Goal: Task Accomplishment & Management: Manage account settings

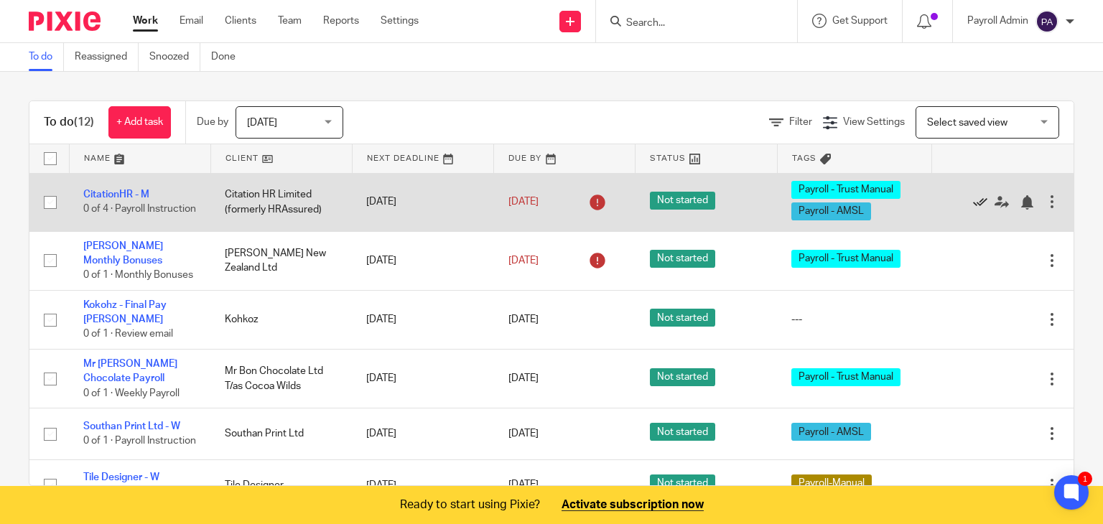
click at [973, 205] on icon at bounding box center [980, 202] width 14 height 14
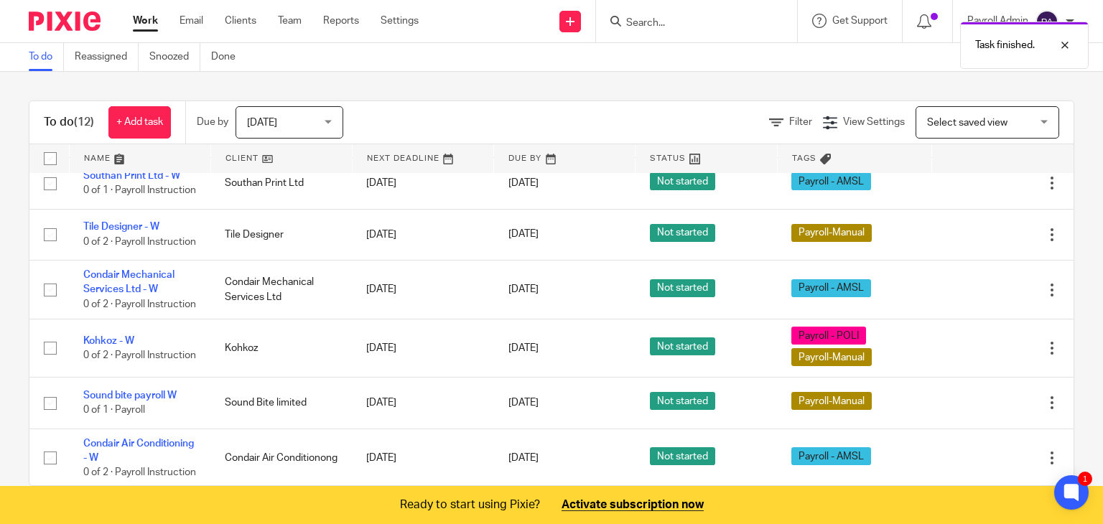
scroll to position [215, 0]
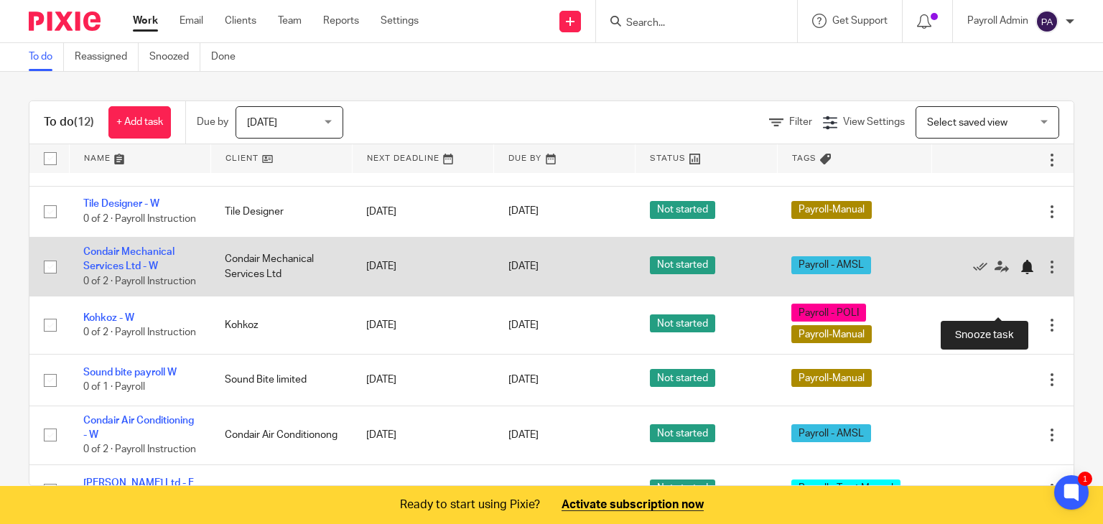
click at [1020, 274] on div at bounding box center [1027, 267] width 14 height 14
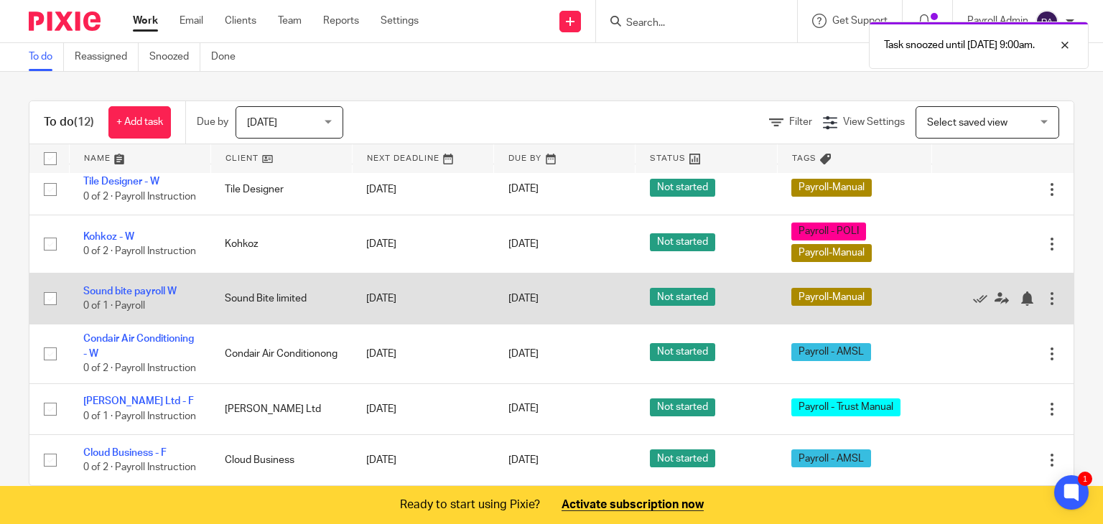
scroll to position [287, 0]
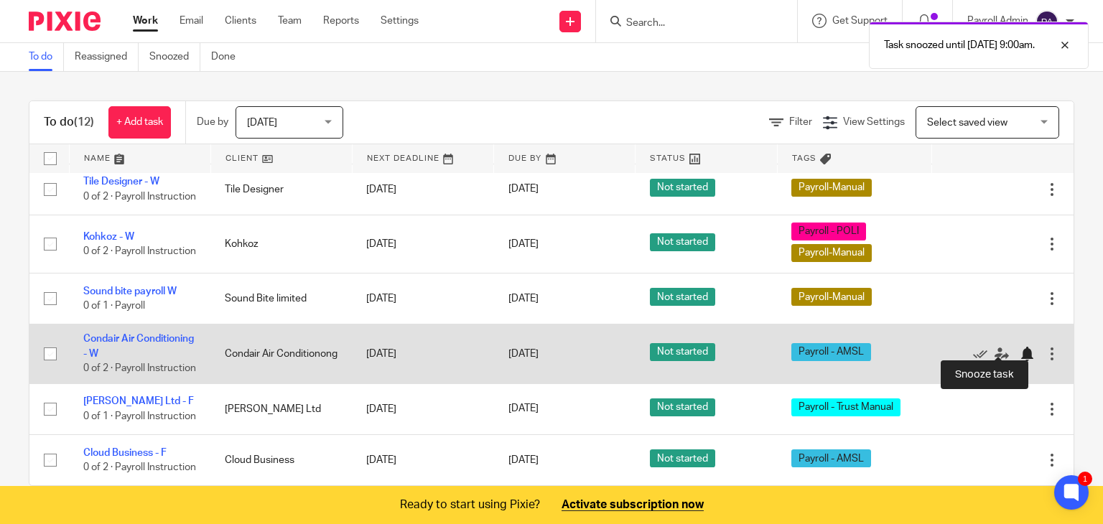
click at [1020, 347] on div at bounding box center [1027, 354] width 14 height 14
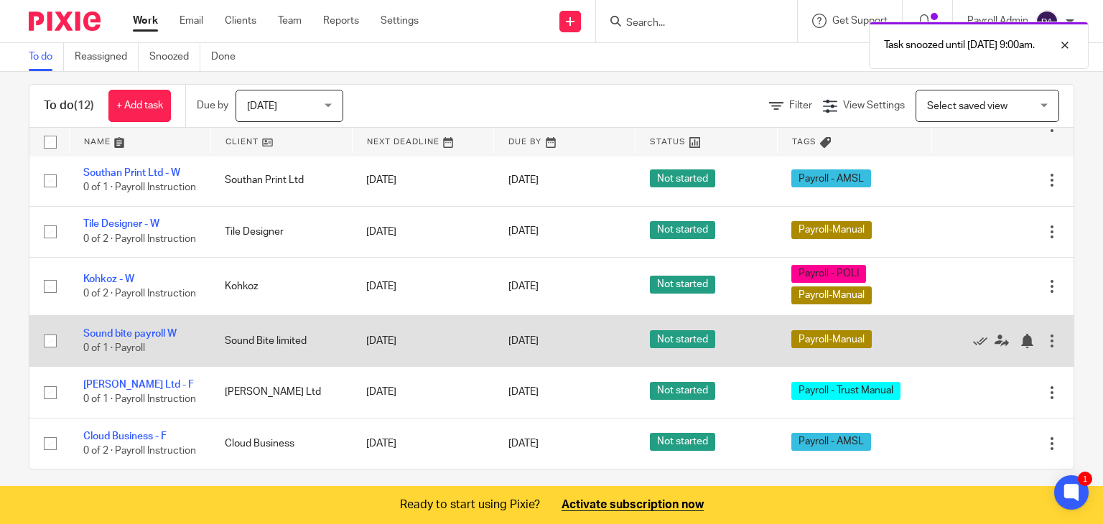
scroll to position [26, 0]
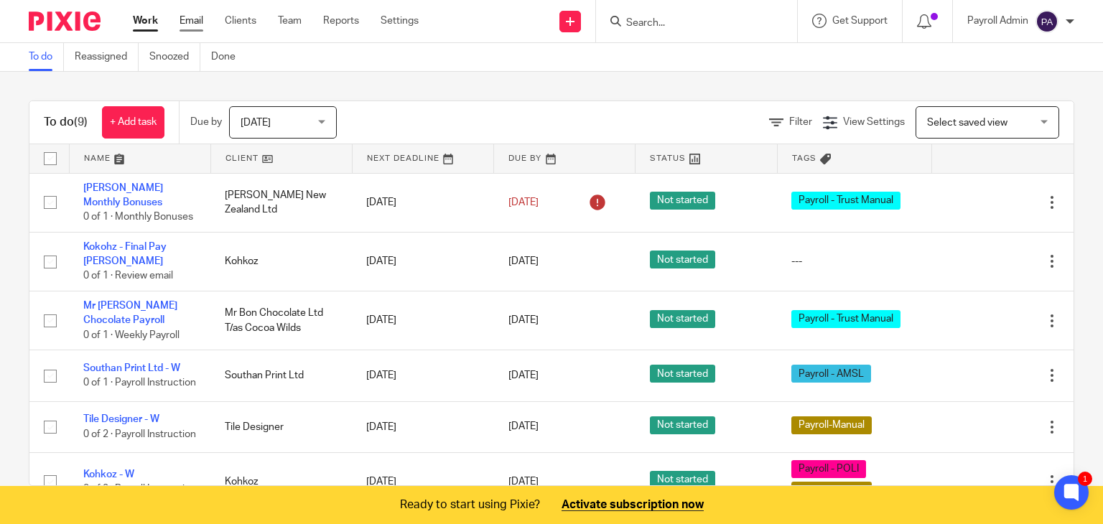
click at [187, 18] on link "Email" at bounding box center [192, 21] width 24 height 14
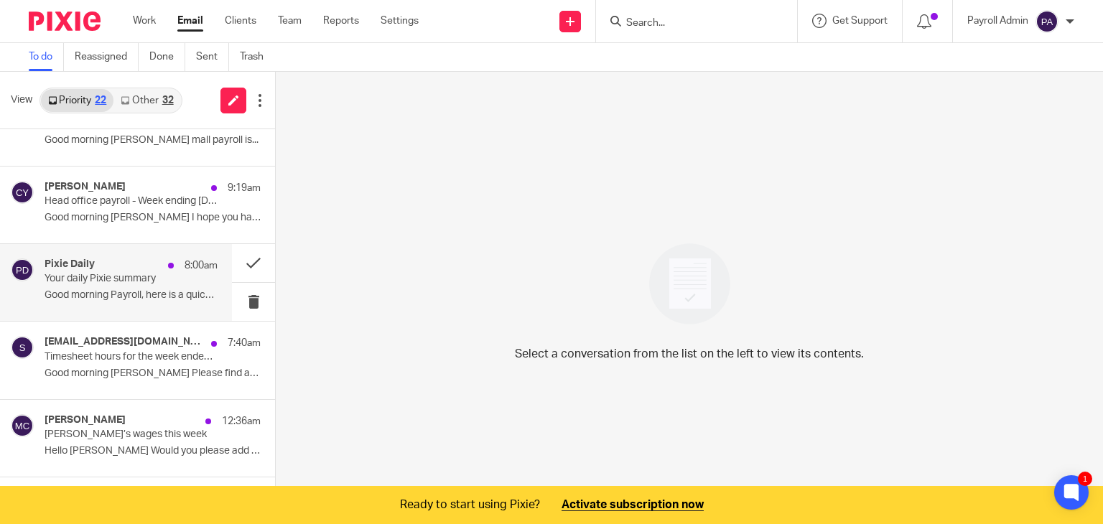
scroll to position [144, 0]
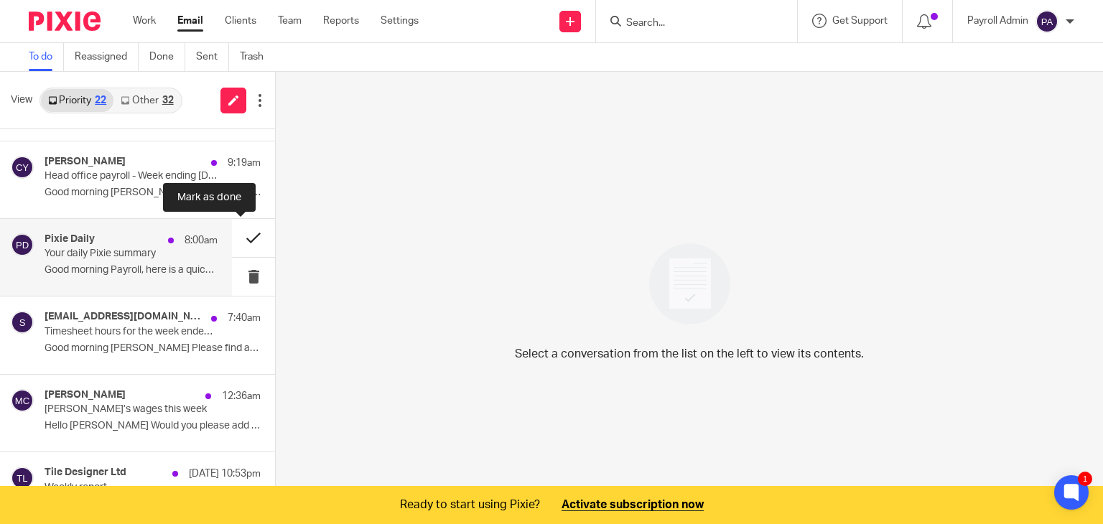
click at [238, 233] on button at bounding box center [253, 238] width 43 height 38
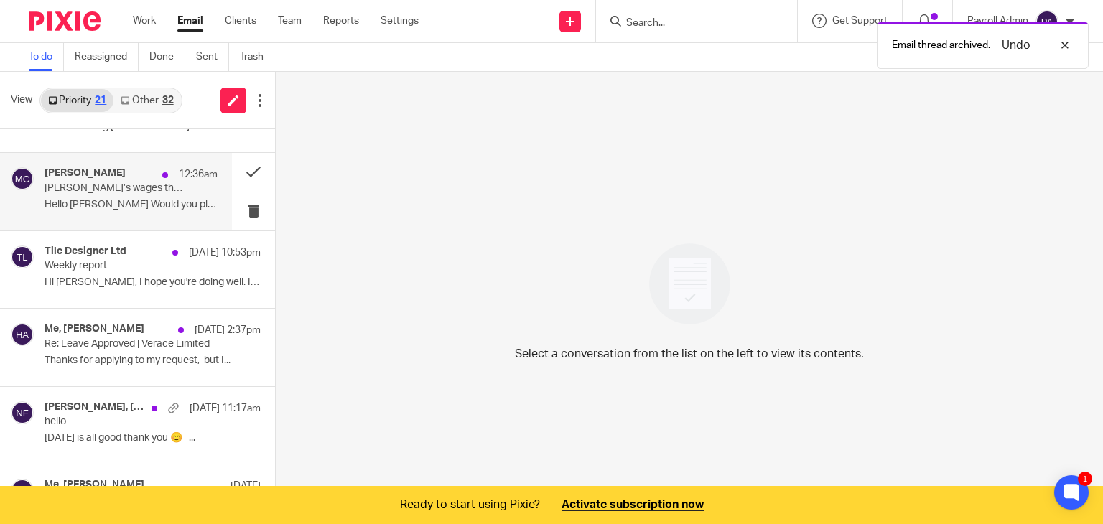
scroll to position [359, 0]
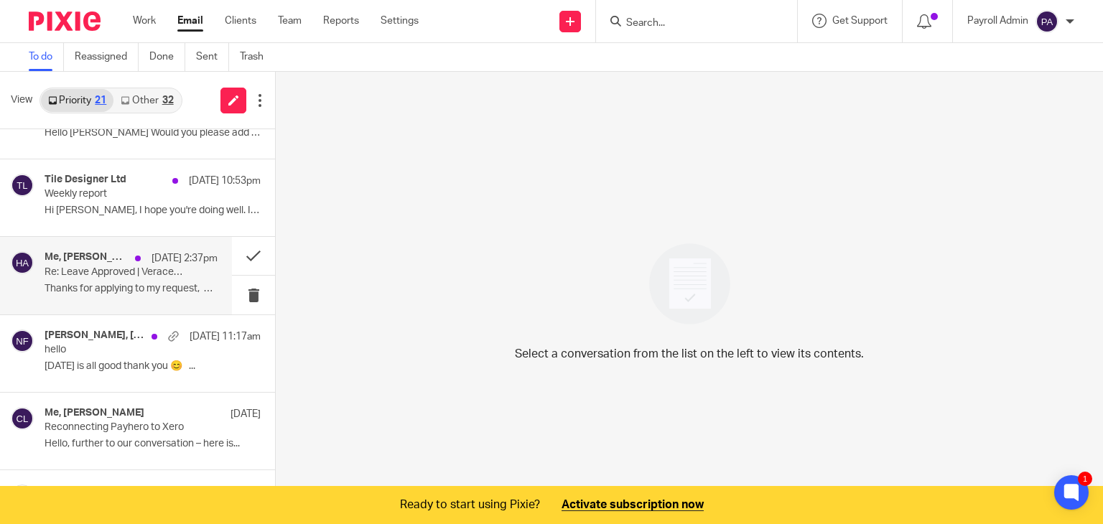
click at [96, 266] on p "Re: Leave Approved | Verace Limited" at bounding box center [114, 272] width 139 height 12
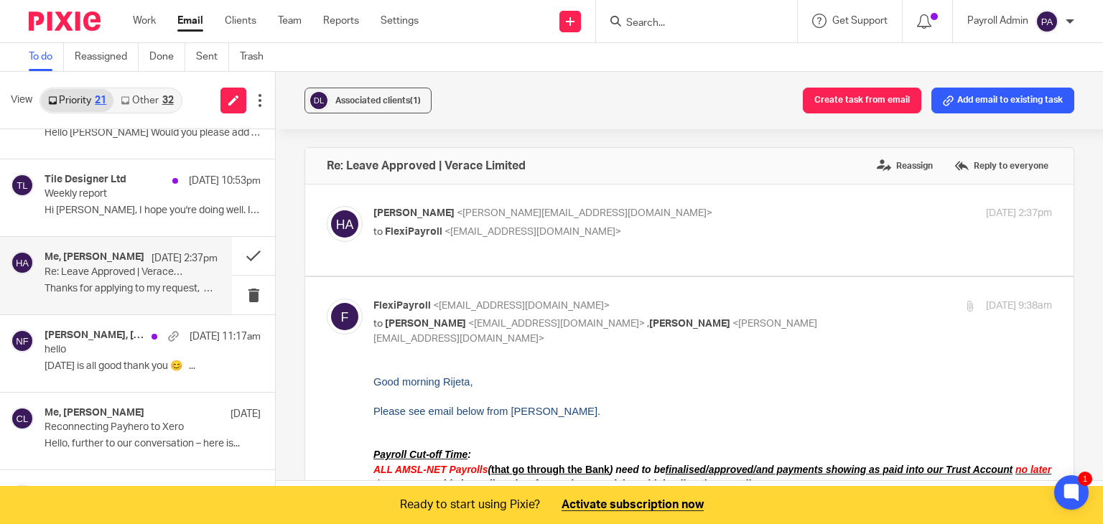
scroll to position [0, 0]
click at [377, 98] on span "Associated clients (1)" at bounding box center [377, 100] width 85 height 9
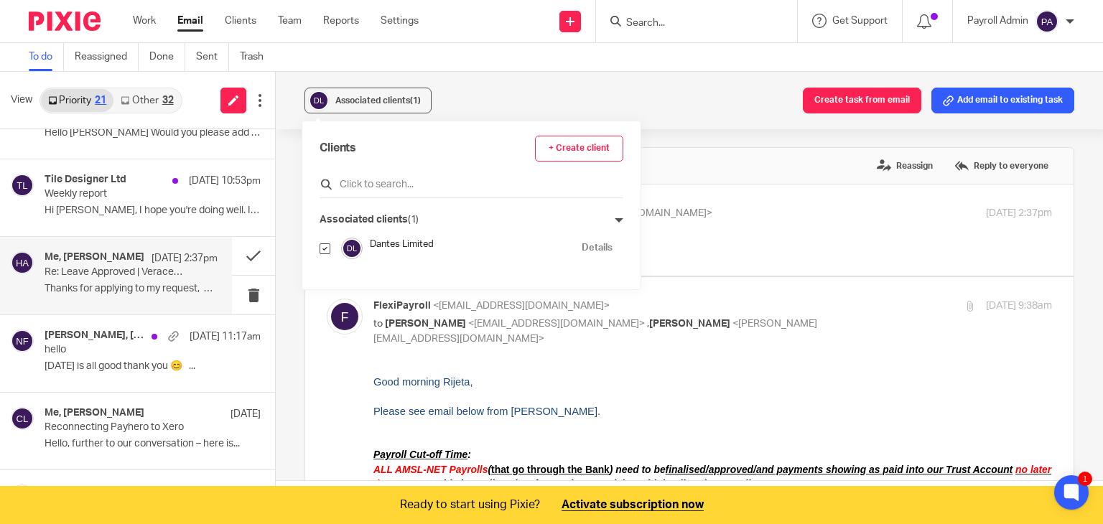
click at [394, 182] on input "text" at bounding box center [472, 184] width 304 height 14
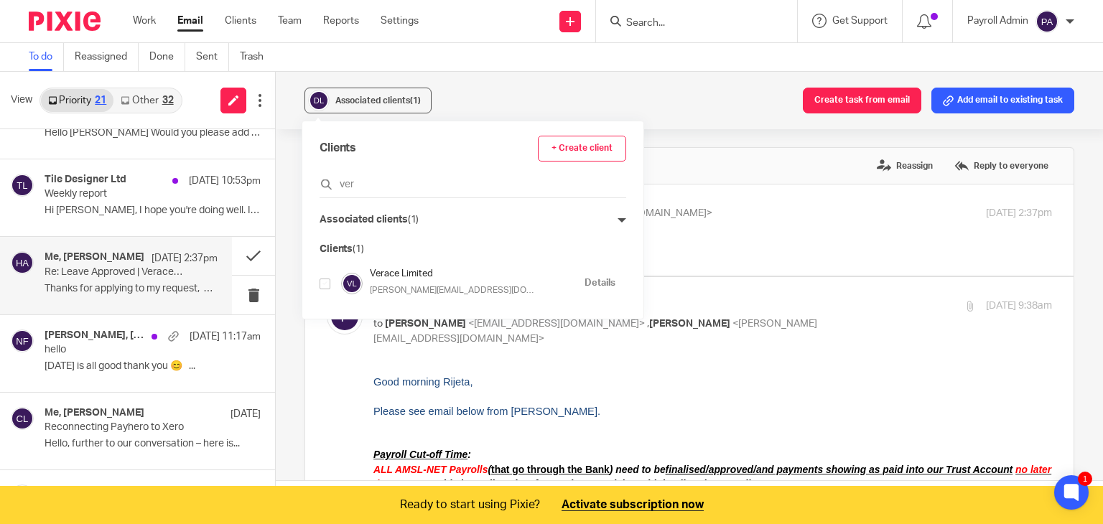
type input "ver"
click at [325, 286] on input "checkbox" at bounding box center [325, 284] width 11 height 11
checkbox input "true"
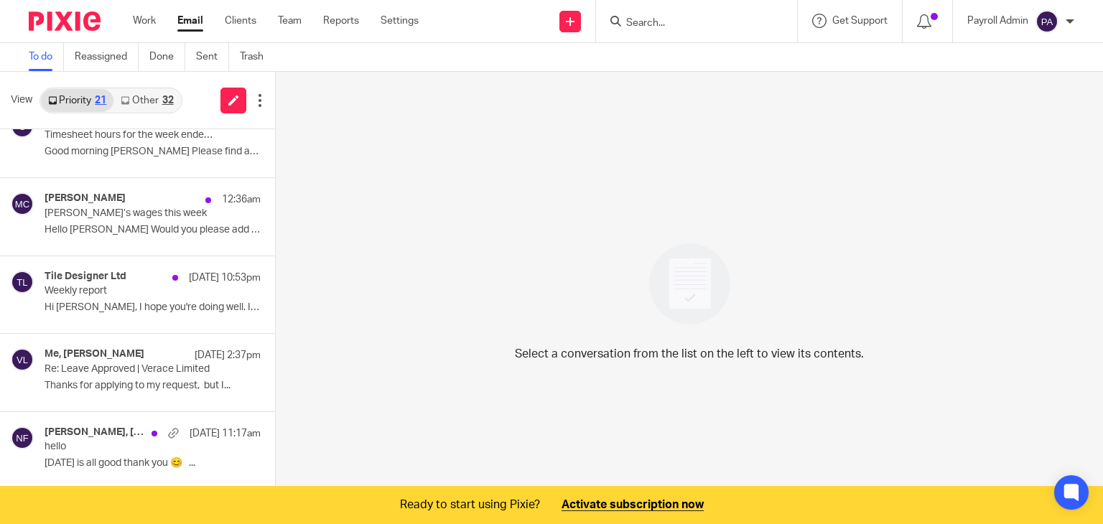
scroll to position [287, 0]
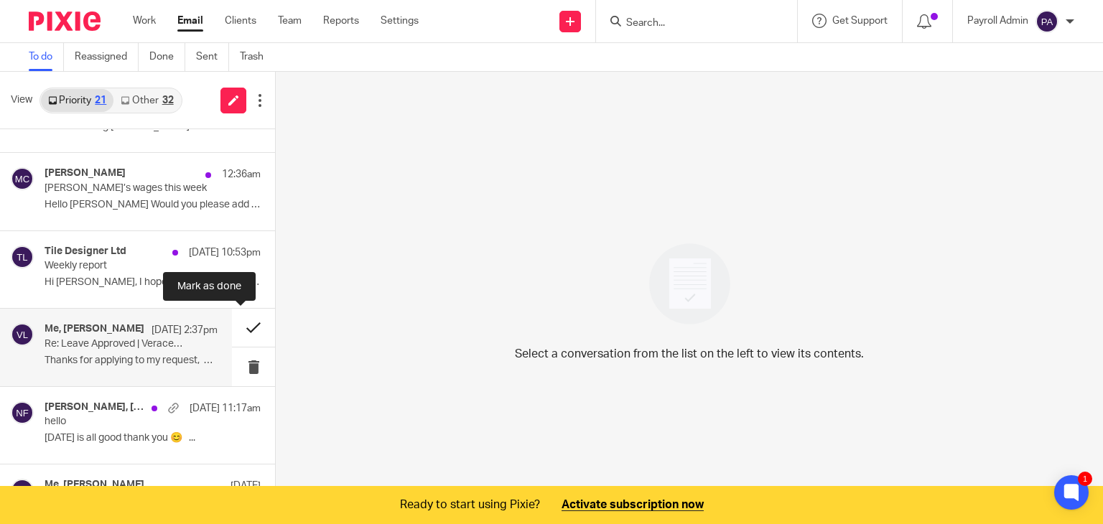
click at [238, 328] on button at bounding box center [253, 328] width 43 height 38
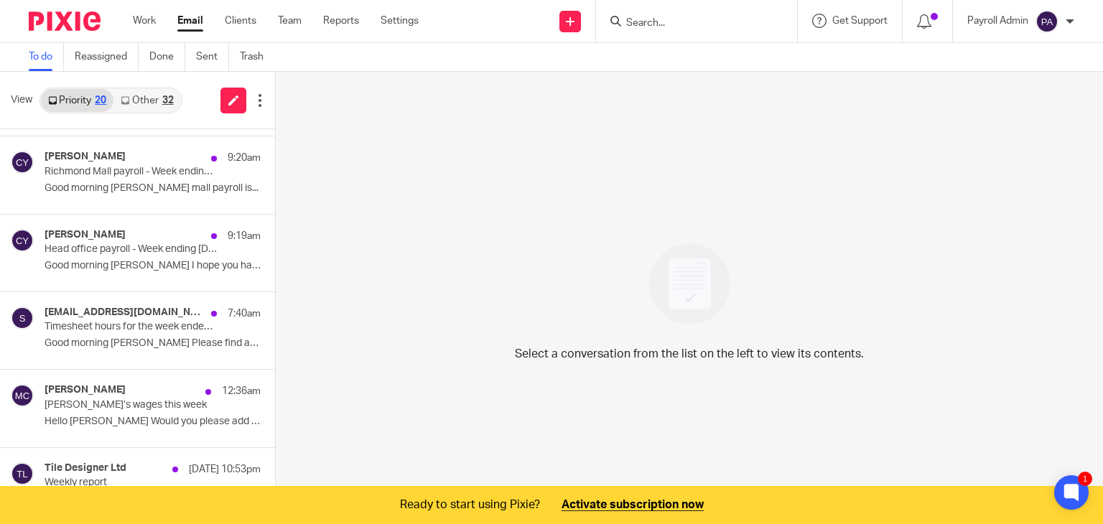
scroll to position [0, 0]
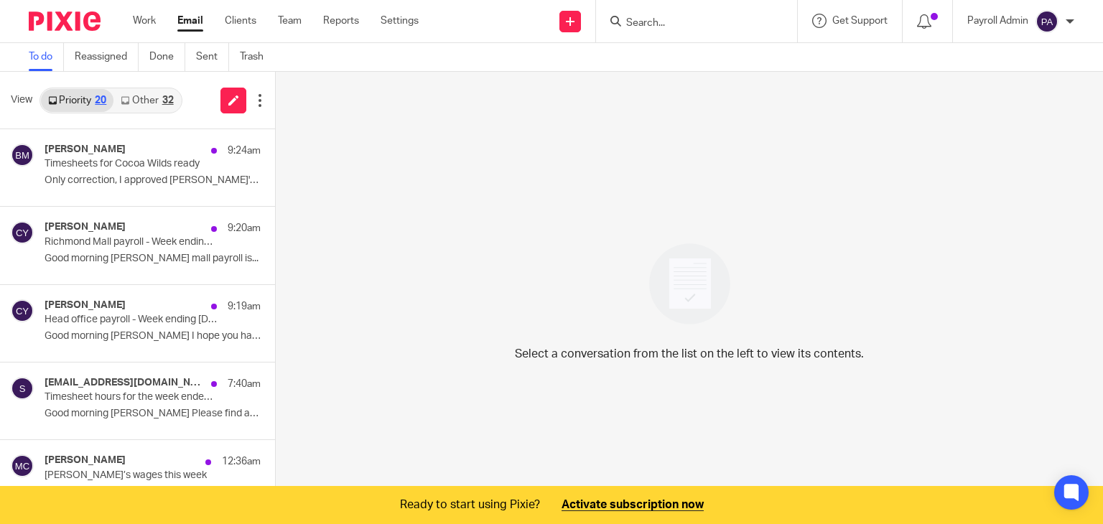
click at [163, 93] on link "Other 32" at bounding box center [146, 100] width 67 height 23
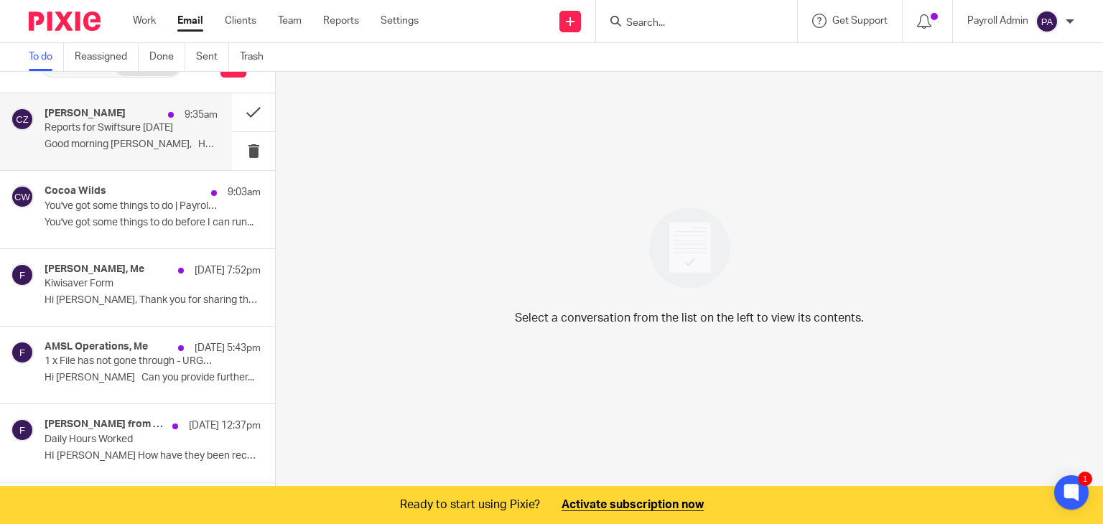
click at [135, 119] on div "[PERSON_NAME] 9:35am" at bounding box center [131, 115] width 173 height 14
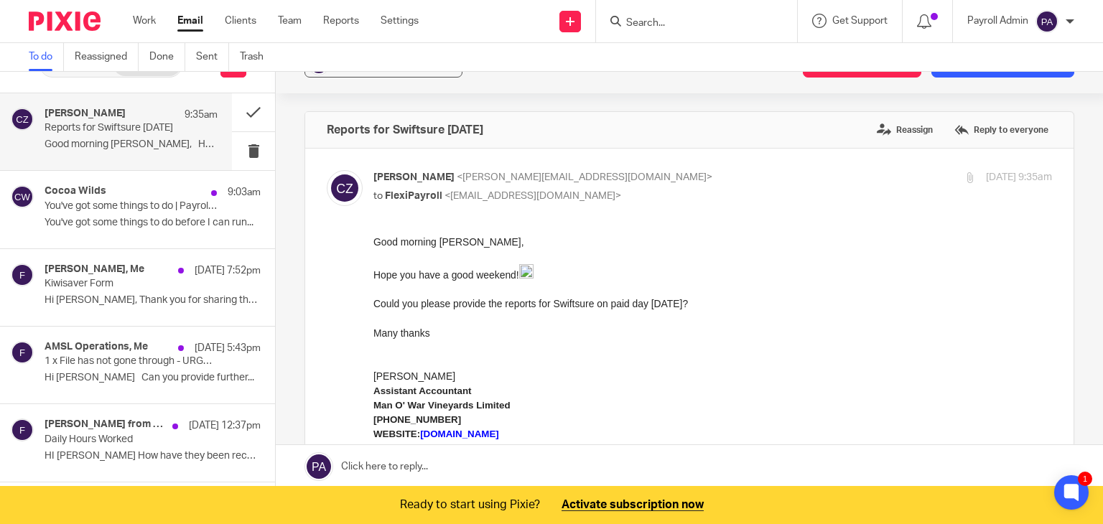
scroll to position [0, 0]
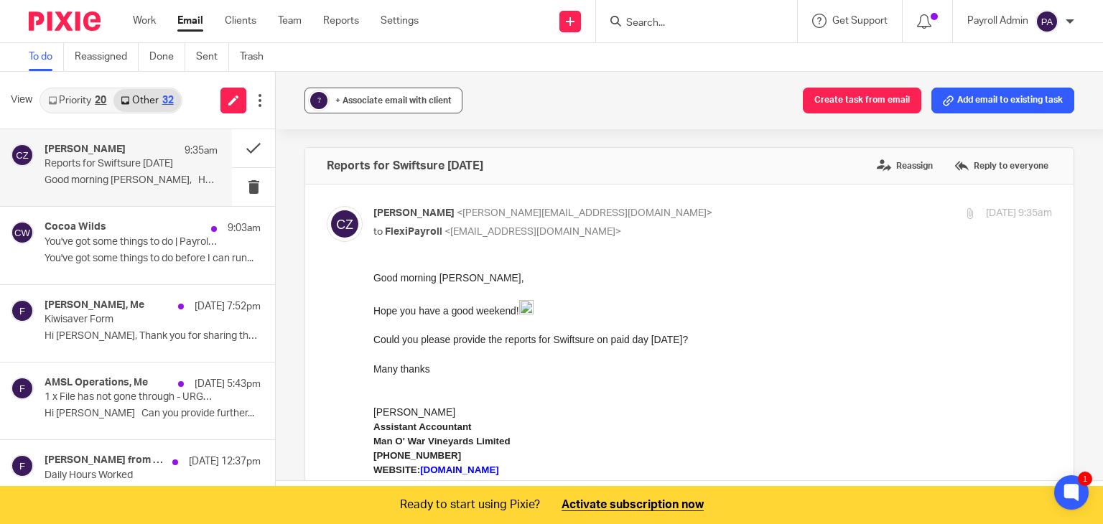
click at [431, 98] on span "+ Associate email with client" at bounding box center [393, 100] width 116 height 9
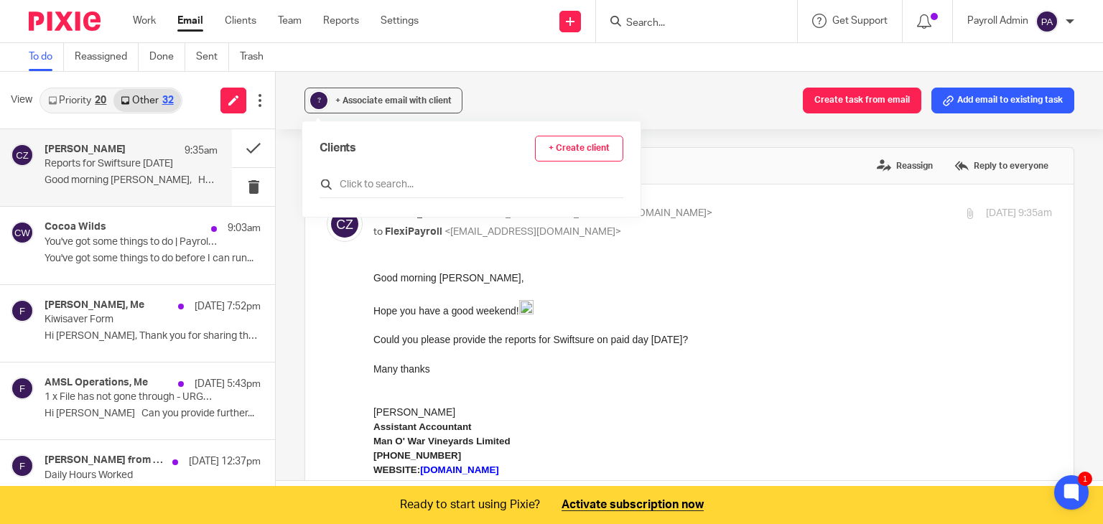
click at [391, 182] on input "text" at bounding box center [472, 184] width 304 height 14
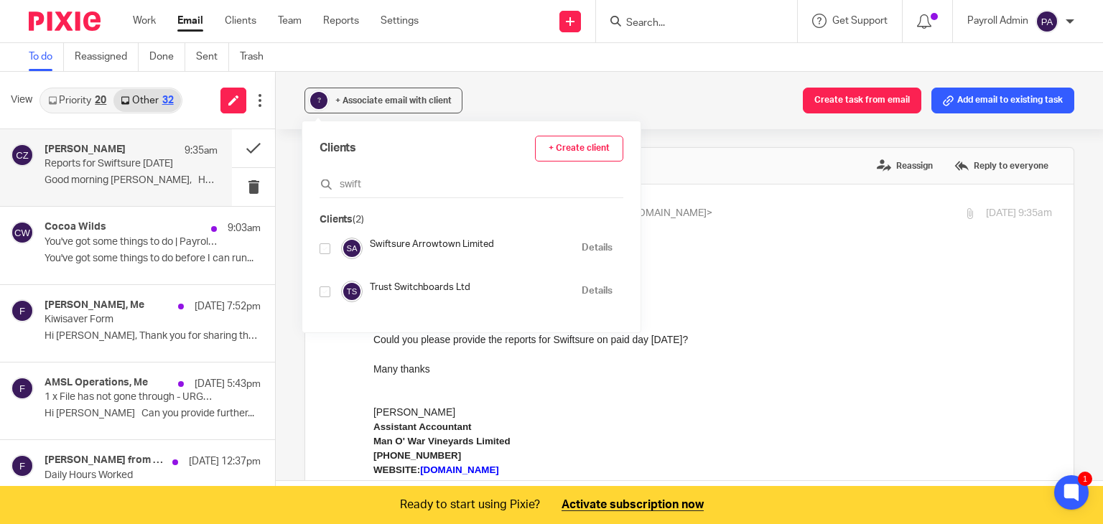
type input "swift"
click at [328, 249] on input "checkbox" at bounding box center [325, 248] width 11 height 11
checkbox input "true"
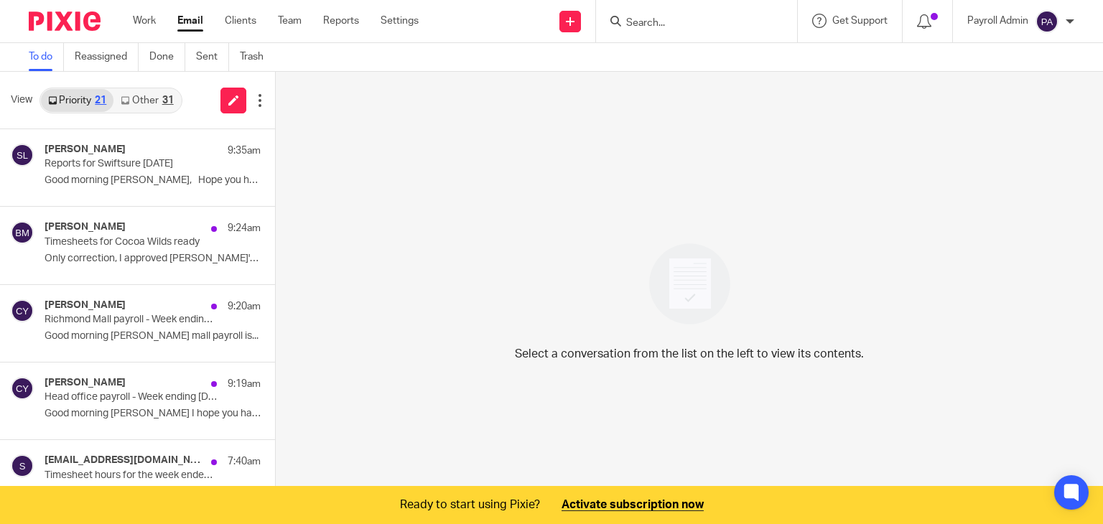
click at [146, 102] on link "Other 31" at bounding box center [146, 100] width 67 height 23
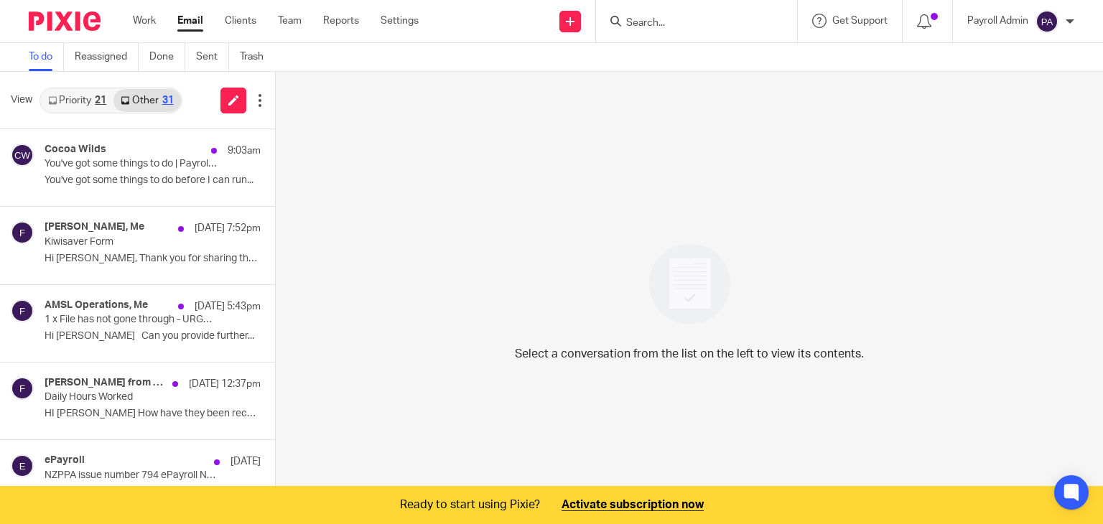
scroll to position [36, 0]
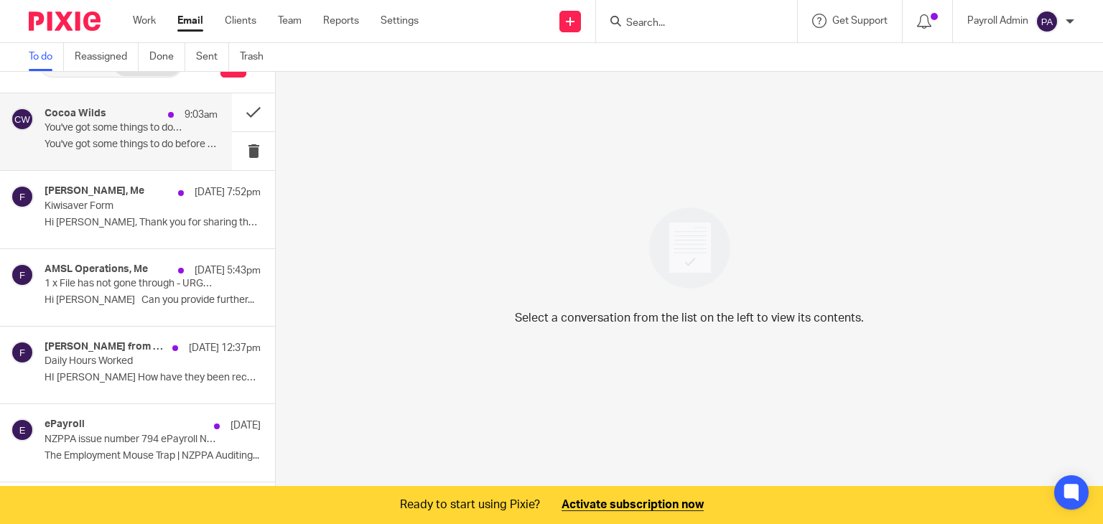
click at [151, 136] on div "Cocoa Wilds 9:03am You've got some things to do | Payroll AutoPilot® You've got…" at bounding box center [131, 132] width 173 height 48
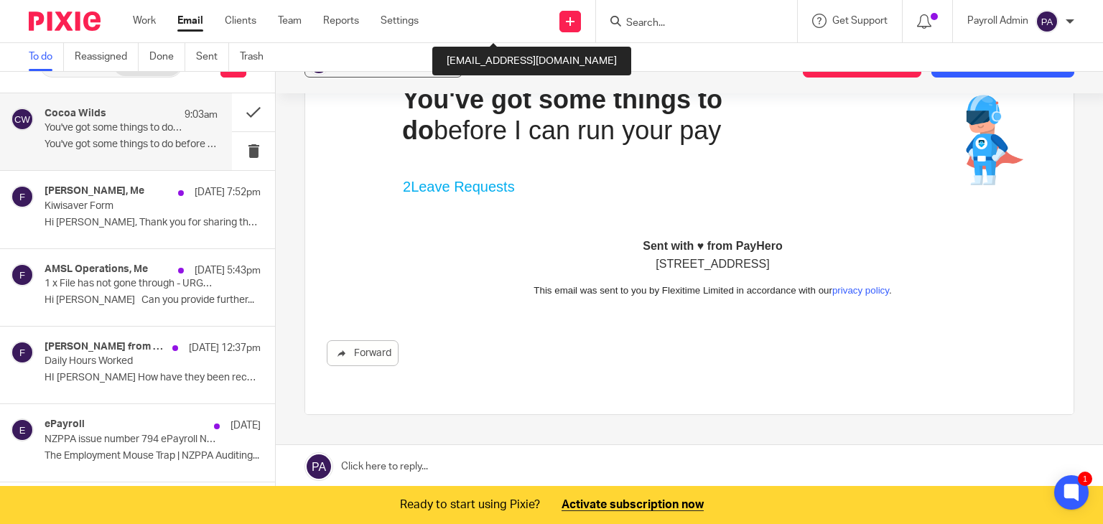
scroll to position [287, 0]
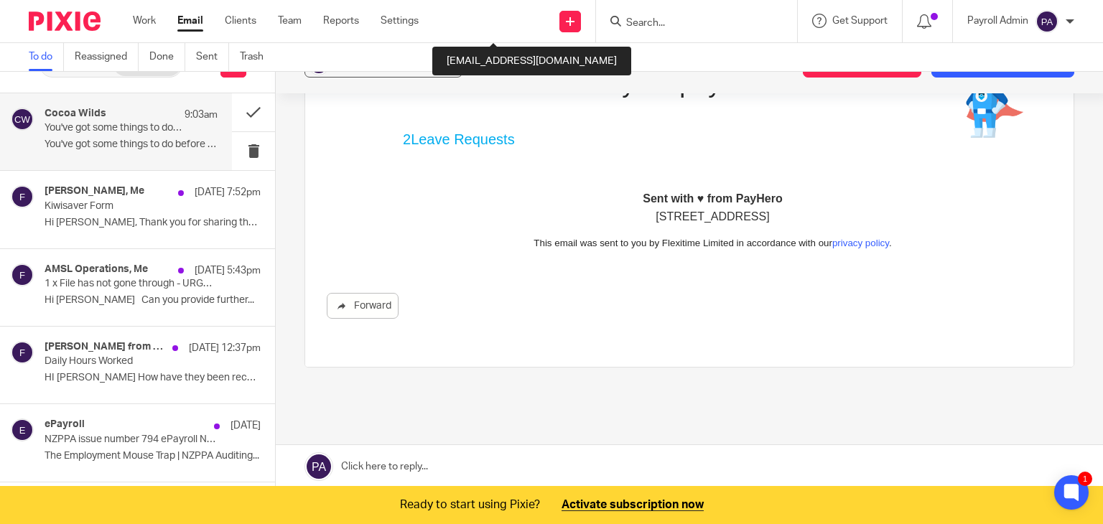
click at [463, 136] on link "2 Leave Requests" at bounding box center [459, 139] width 112 height 16
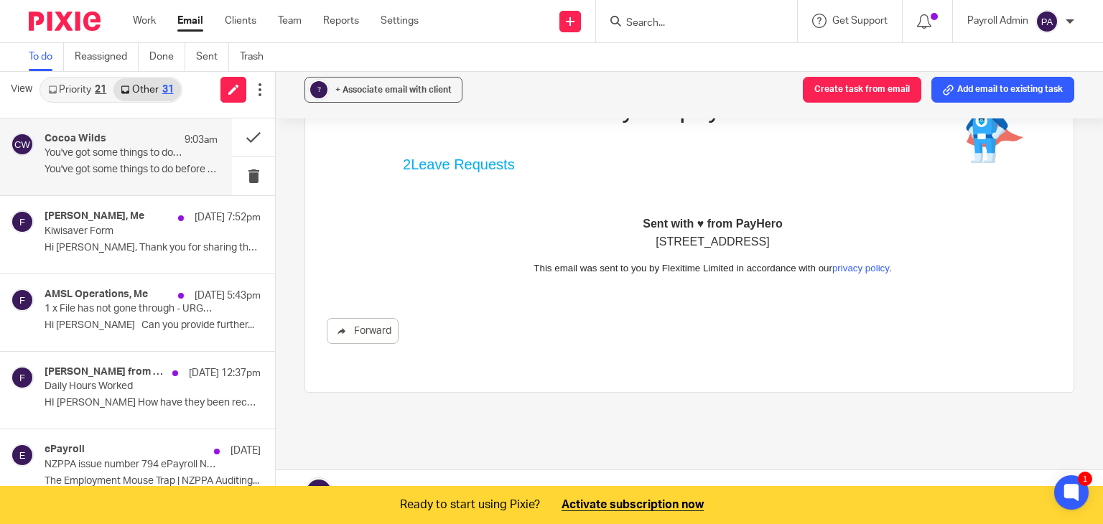
scroll to position [0, 0]
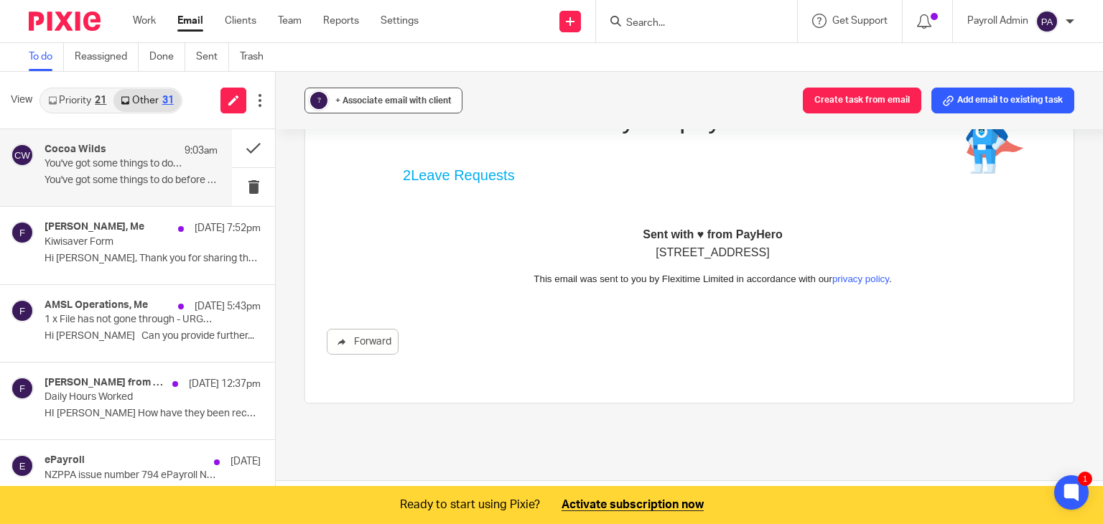
click at [371, 103] on span "+ Associate email with client" at bounding box center [393, 100] width 116 height 9
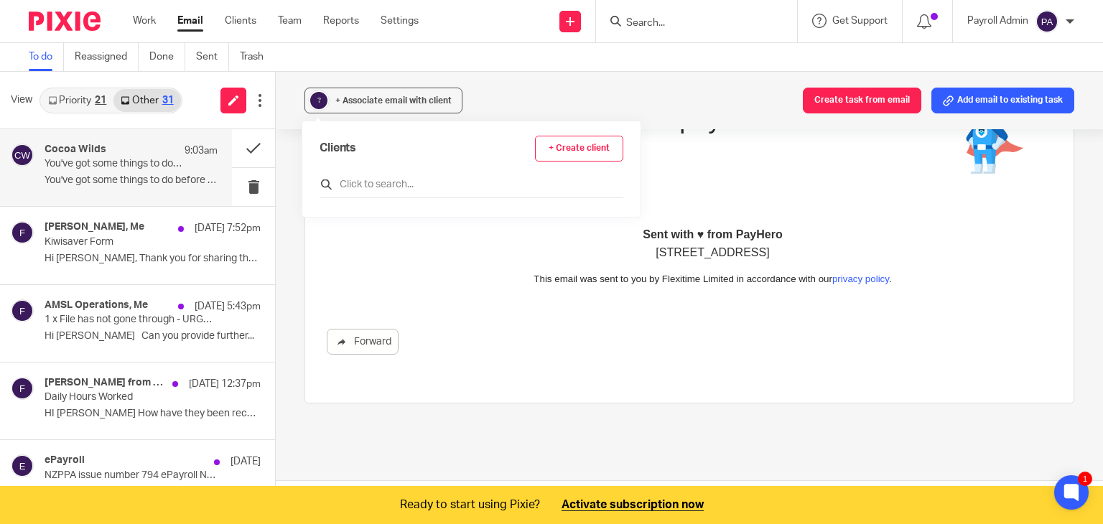
click at [363, 182] on input "text" at bounding box center [472, 184] width 304 height 14
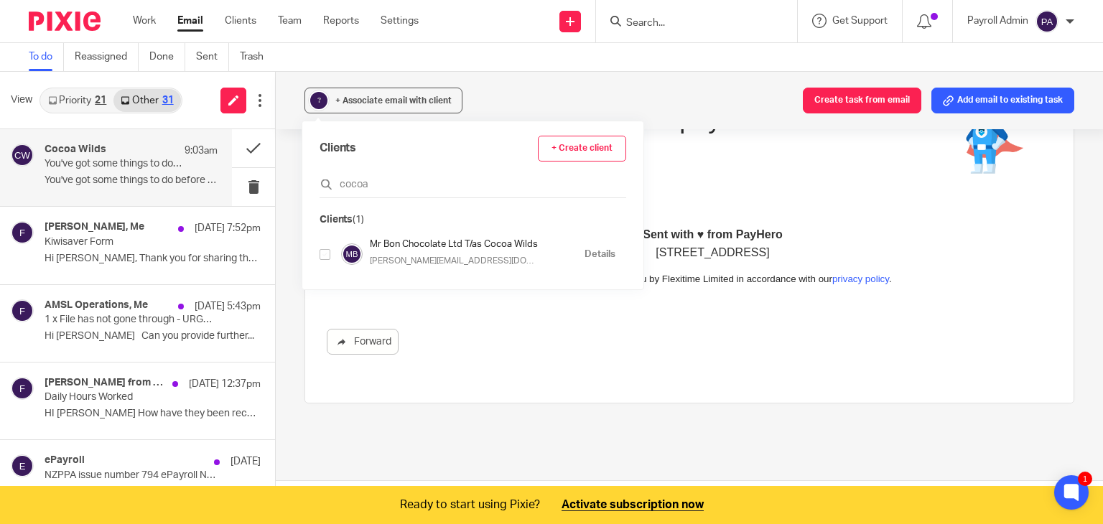
type input "cocoa"
click at [326, 256] on input "checkbox" at bounding box center [325, 254] width 11 height 11
checkbox input "true"
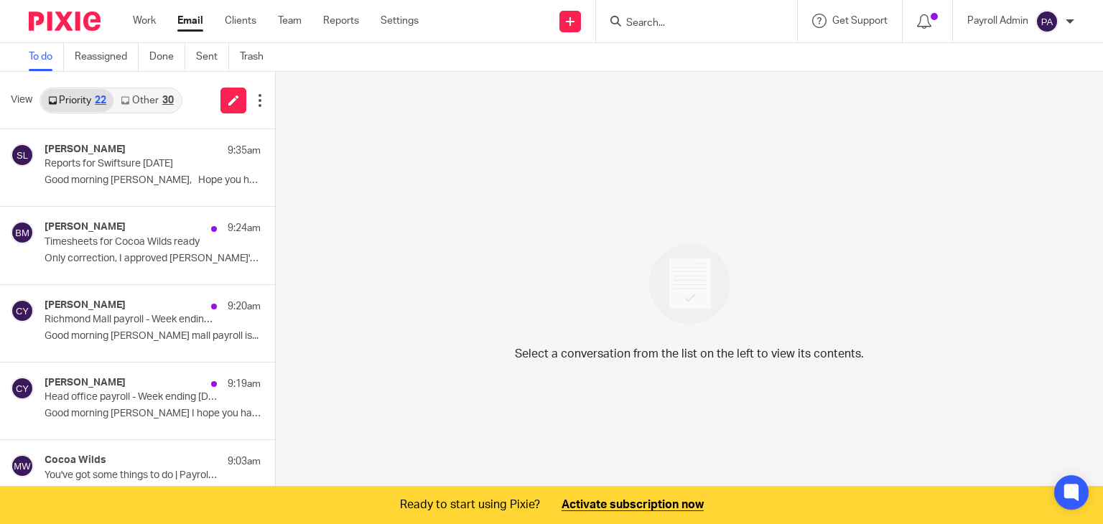
click at [157, 99] on link "Other 30" at bounding box center [146, 100] width 67 height 23
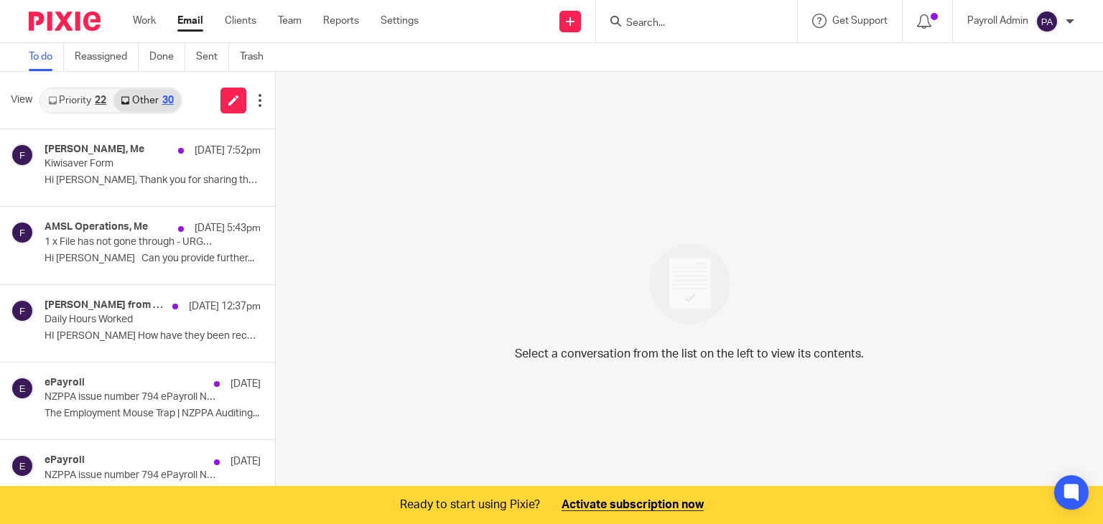
scroll to position [36, 0]
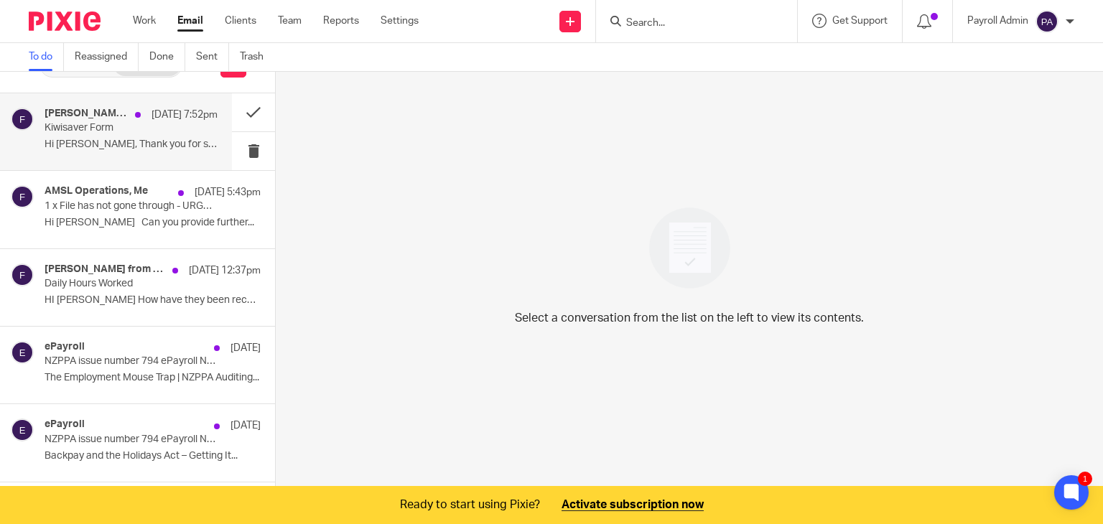
click at [152, 125] on p "Kiwisaver Form" at bounding box center [114, 128] width 139 height 12
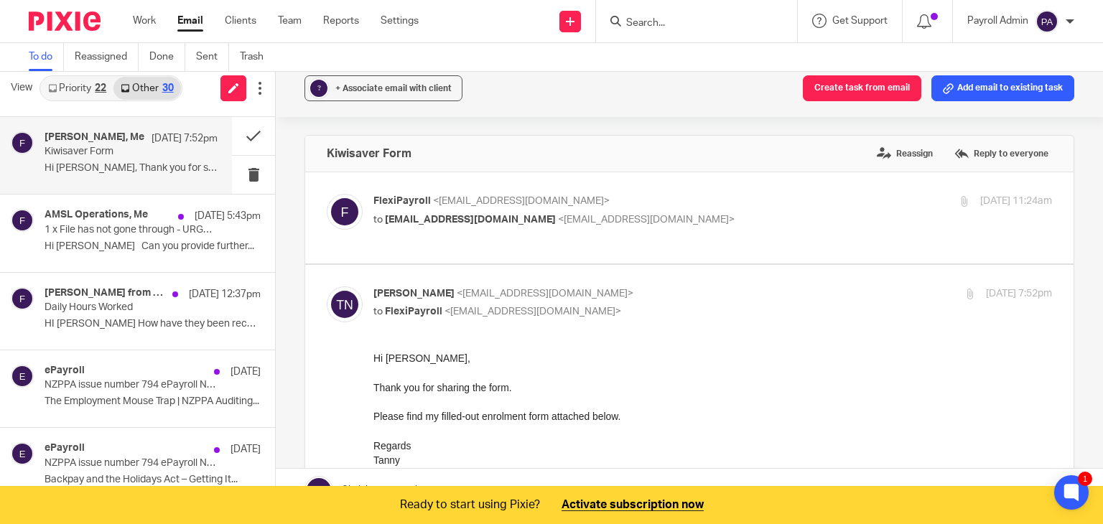
scroll to position [0, 0]
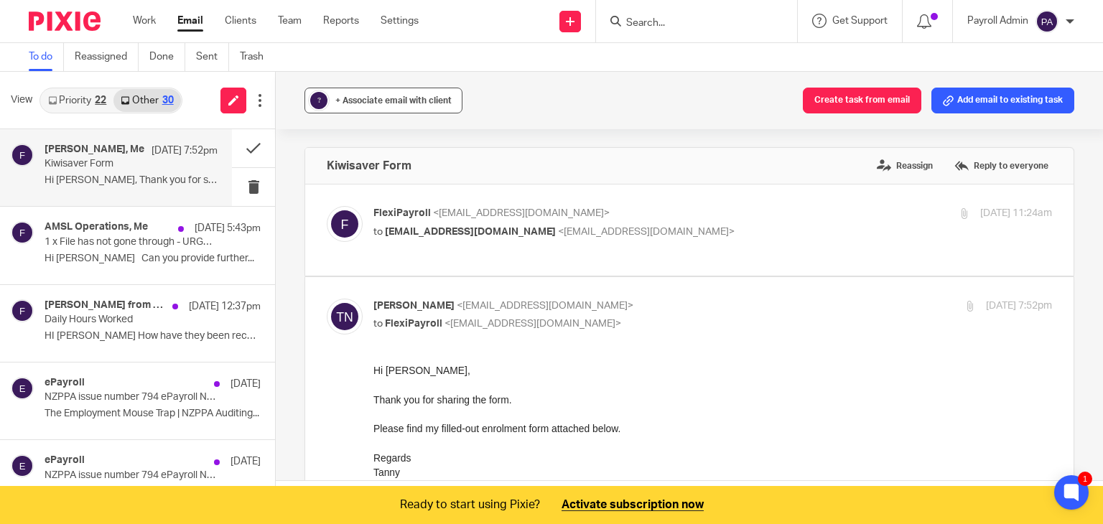
click at [391, 107] on div "+ Associate email with client" at bounding box center [393, 100] width 116 height 14
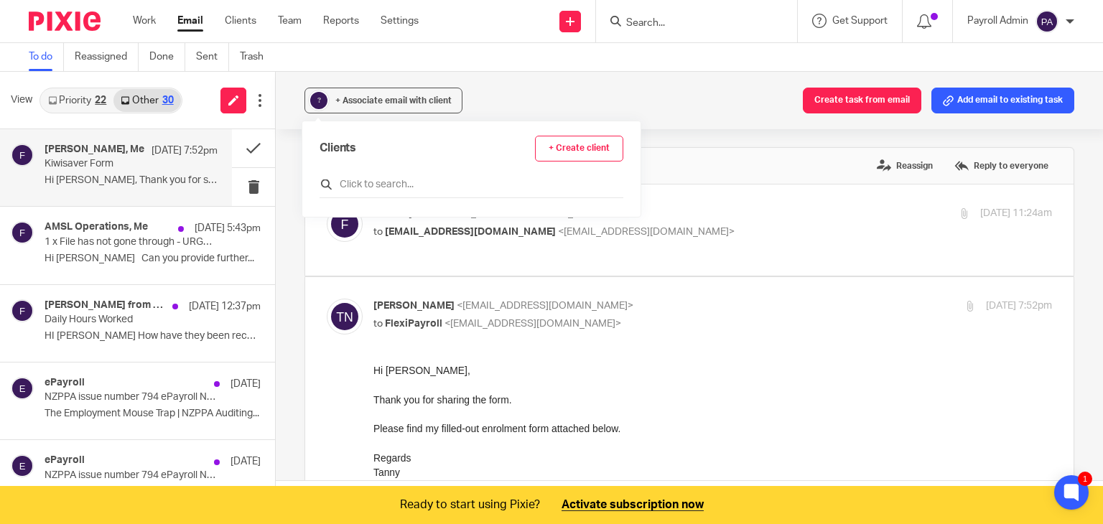
click at [389, 188] on input "text" at bounding box center [472, 184] width 304 height 14
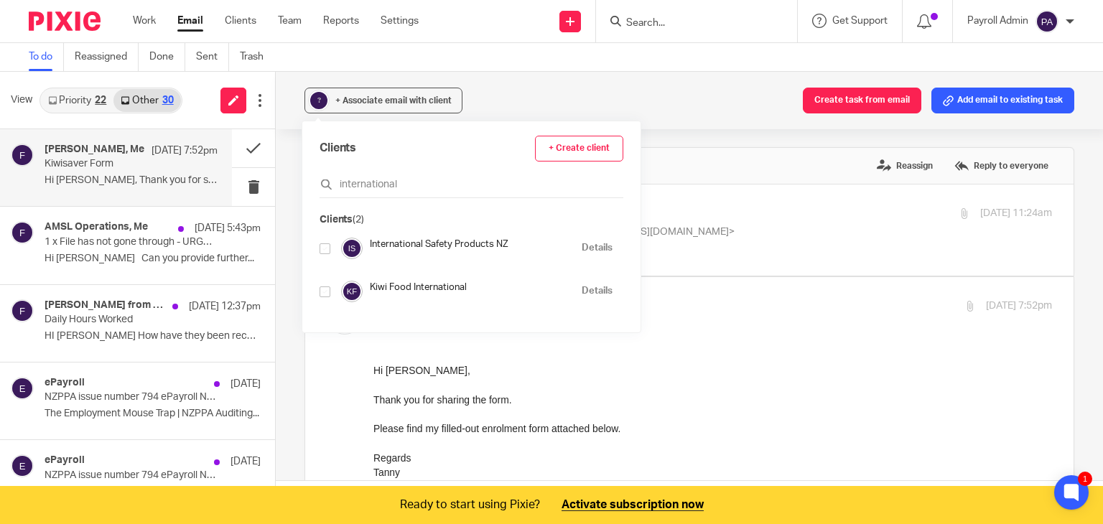
type input "international"
click at [320, 245] on input "checkbox" at bounding box center [325, 248] width 11 height 11
checkbox input "true"
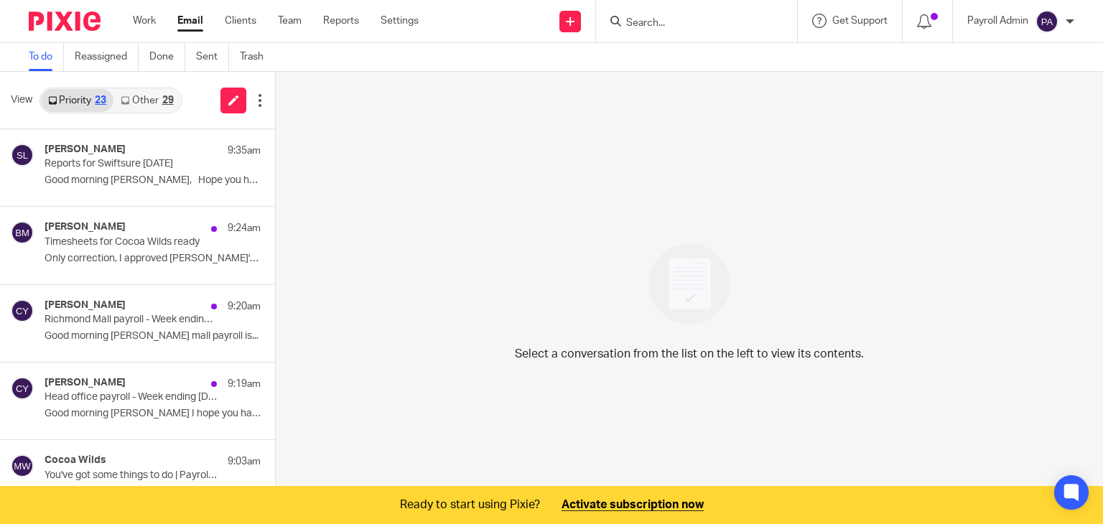
click at [155, 92] on link "Other 29" at bounding box center [146, 100] width 67 height 23
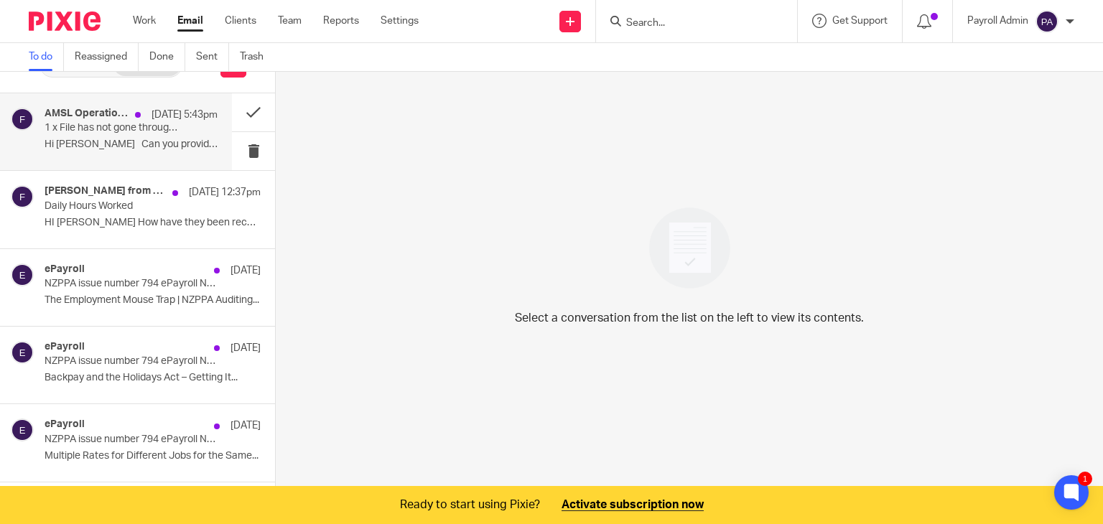
click at [152, 134] on p "1 x File has not gone through - URGENT" at bounding box center [114, 128] width 139 height 12
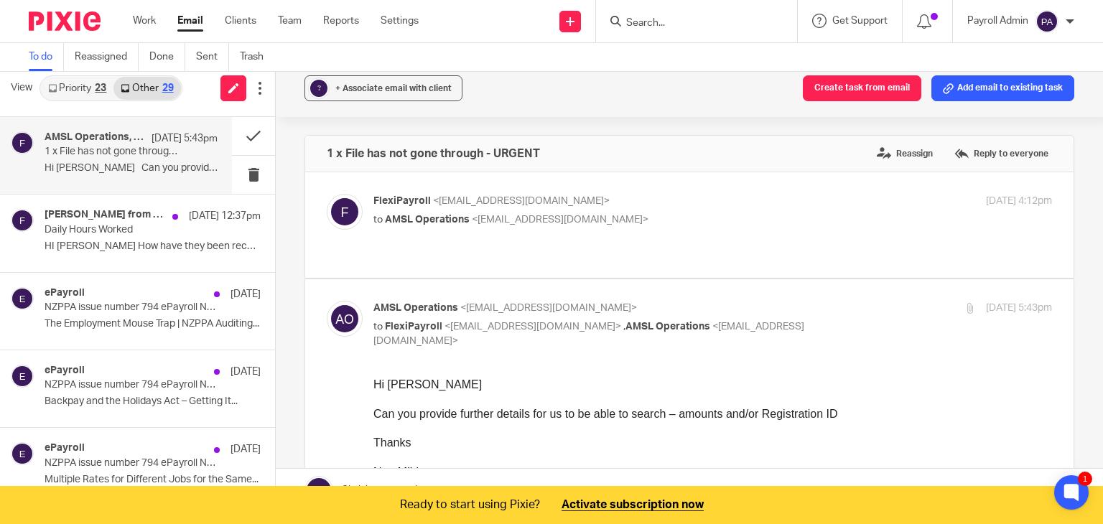
scroll to position [0, 0]
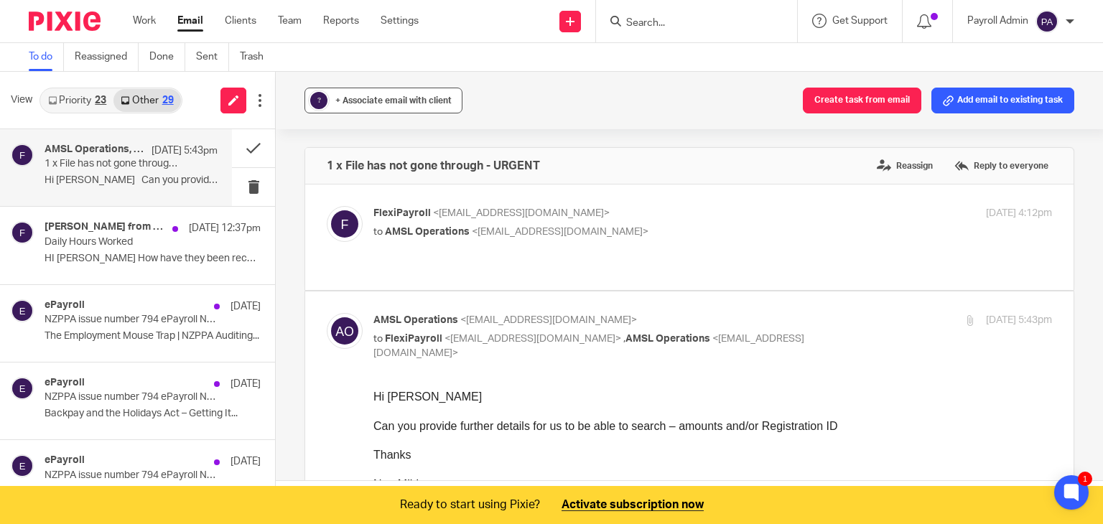
click at [414, 96] on span "+ Associate email with client" at bounding box center [393, 100] width 116 height 9
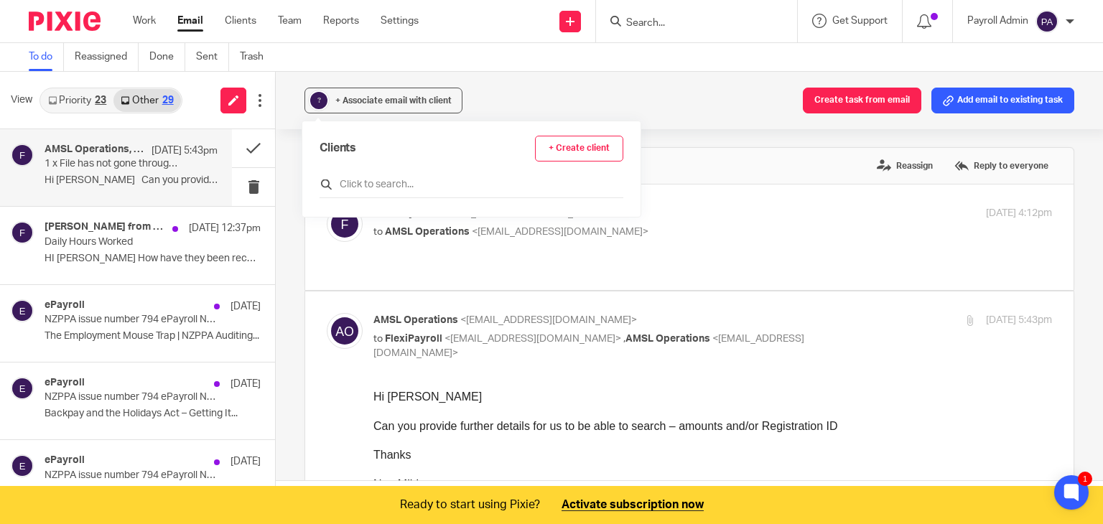
click at [382, 185] on input "text" at bounding box center [472, 184] width 304 height 14
click at [238, 143] on button at bounding box center [253, 148] width 43 height 38
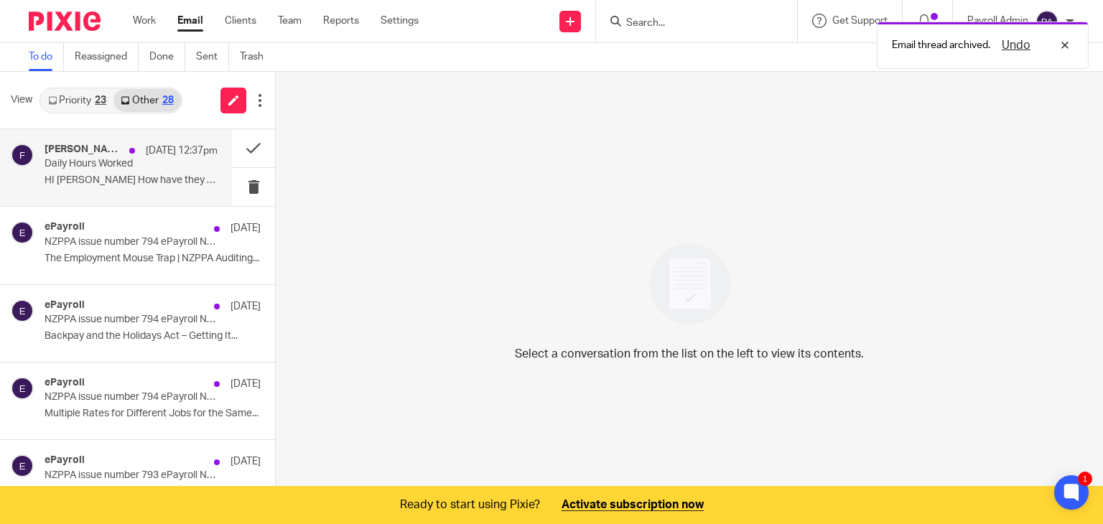
click at [127, 154] on div "12 Sep 12:37pm" at bounding box center [170, 151] width 96 height 14
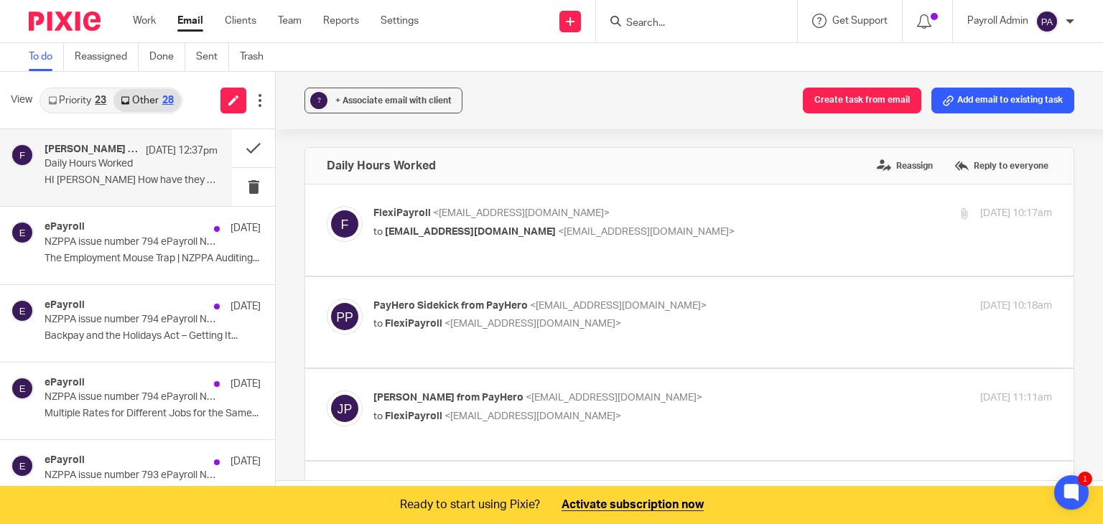
click at [506, 221] on div "FlexiPayroll <admin@flexipayroll.co.nz> to support@payhero.co.nz <support@payhe…" at bounding box center [599, 222] width 453 height 33
checkbox input "true"
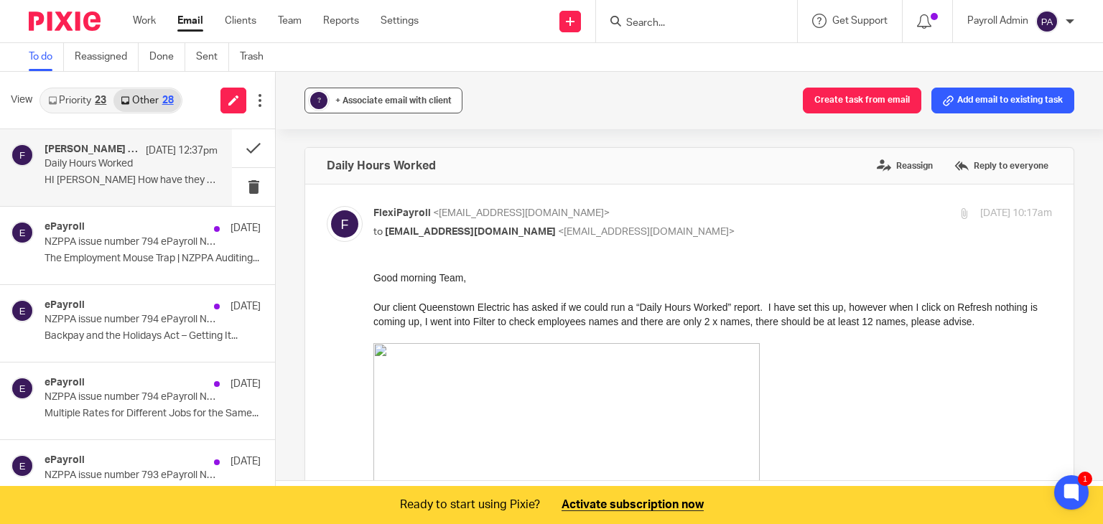
click at [347, 100] on span "+ Associate email with client" at bounding box center [393, 100] width 116 height 9
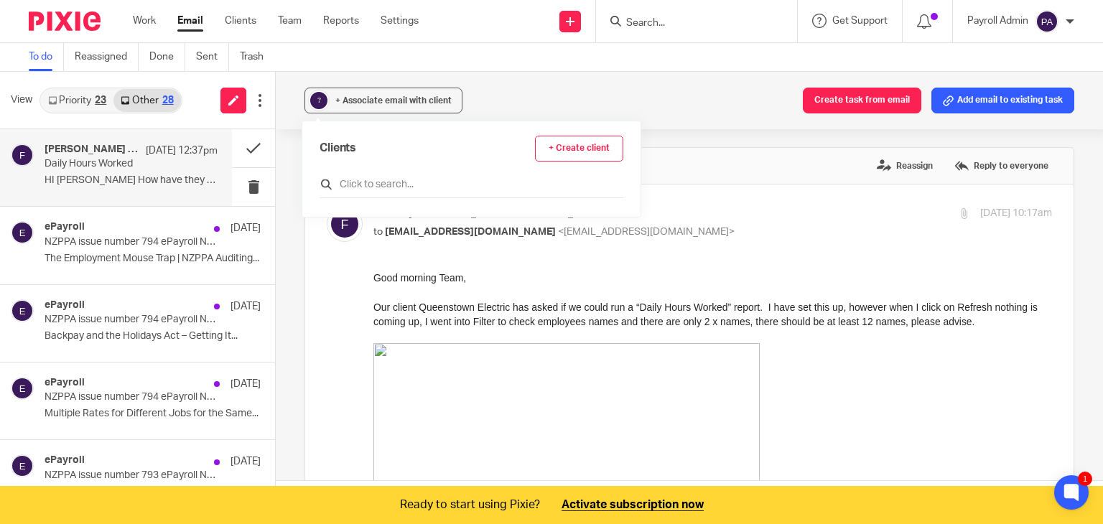
click at [376, 181] on input "text" at bounding box center [472, 184] width 304 height 14
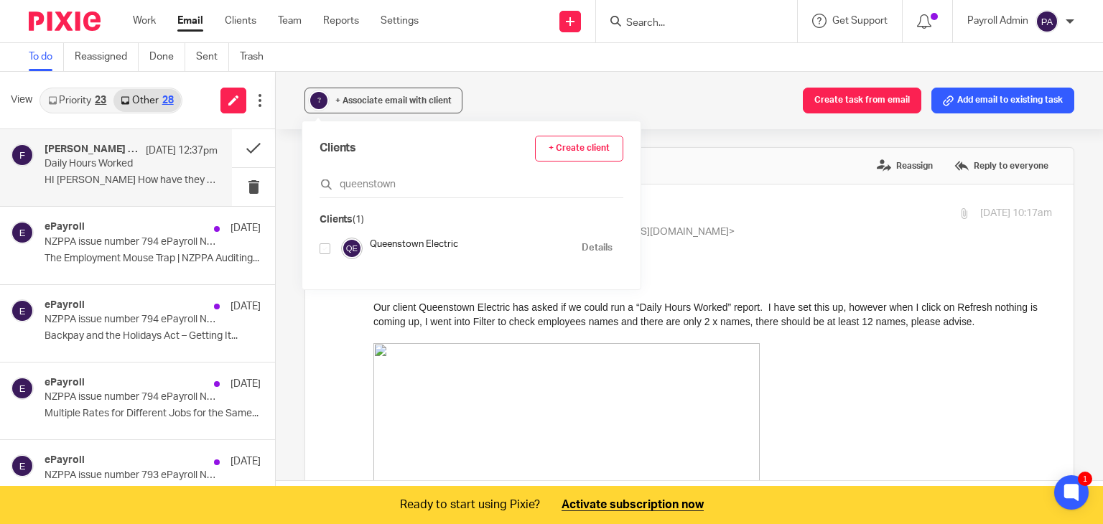
type input "queenstown"
click at [325, 248] on input "checkbox" at bounding box center [325, 248] width 11 height 11
checkbox input "true"
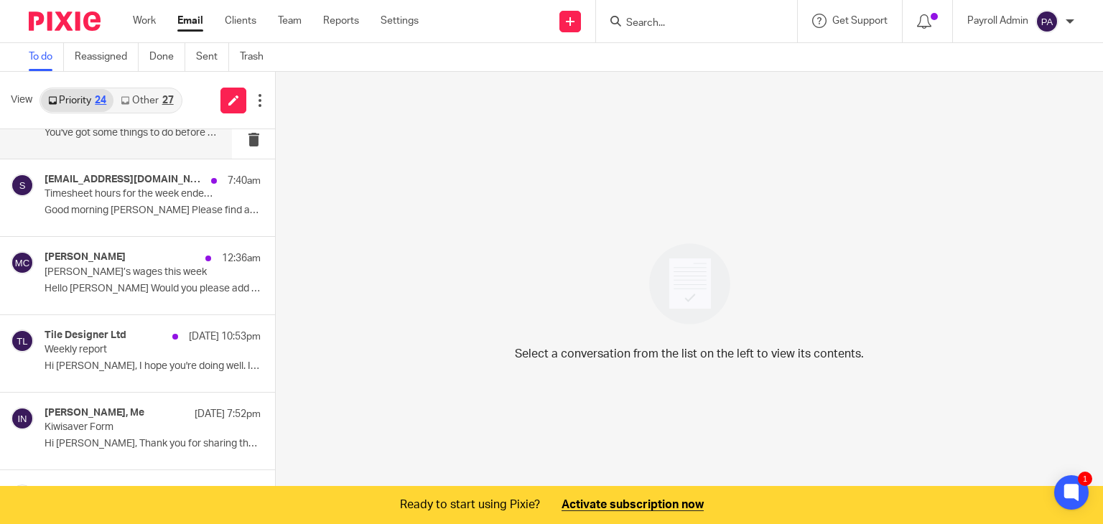
scroll to position [431, 0]
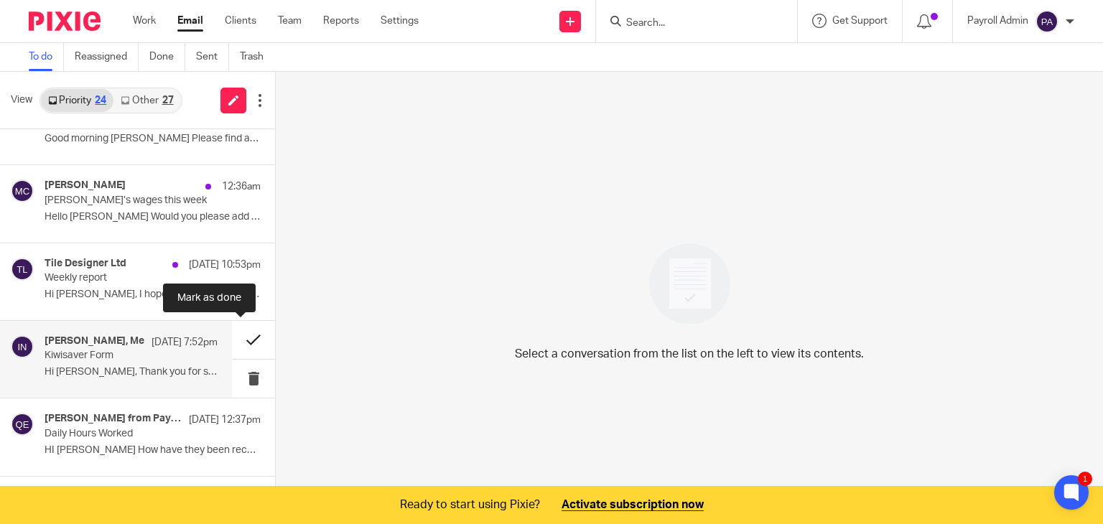
click at [240, 338] on button at bounding box center [253, 340] width 43 height 38
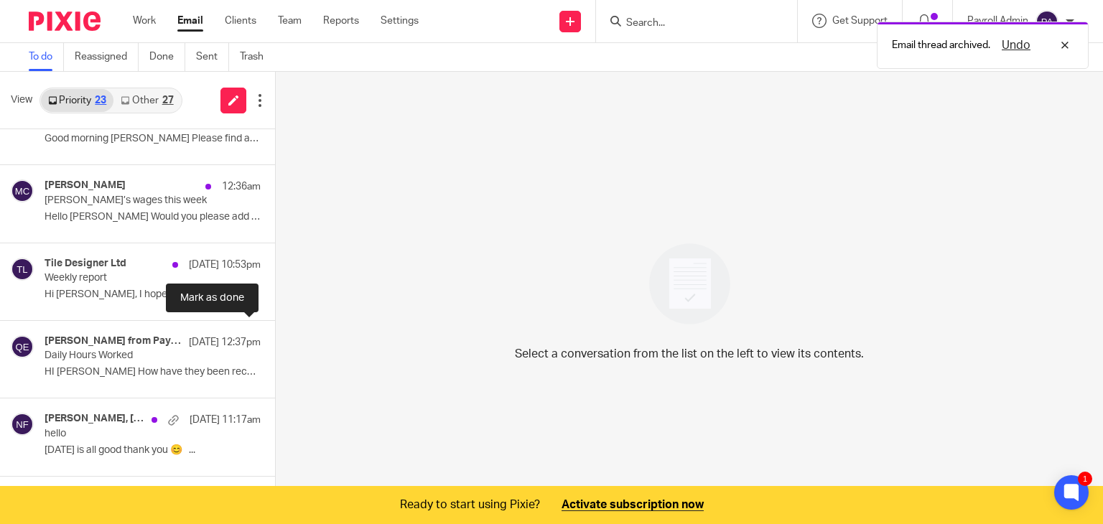
click at [275, 338] on button at bounding box center [280, 340] width 11 height 38
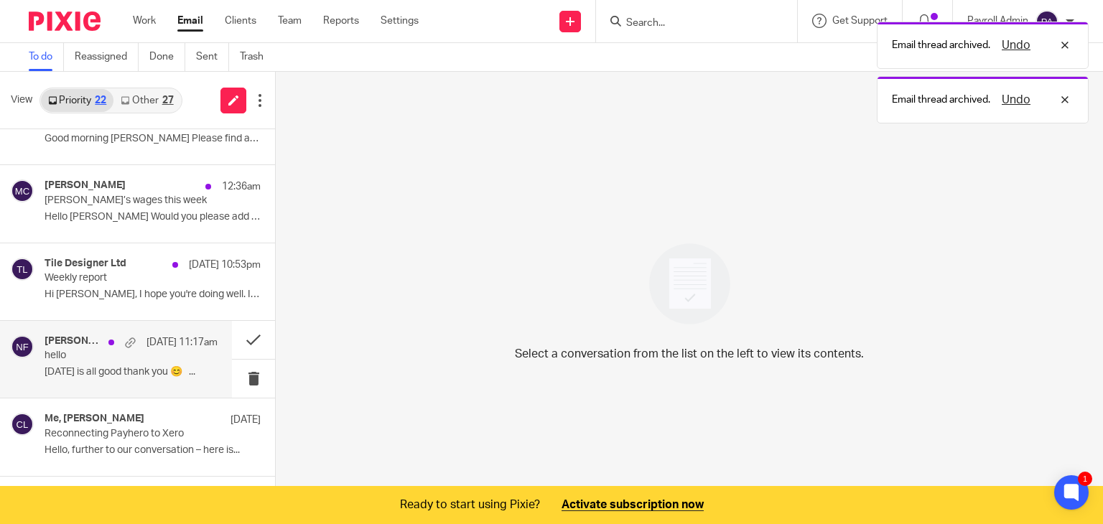
click at [122, 341] on div "[DATE] 11:17am" at bounding box center [159, 342] width 116 height 14
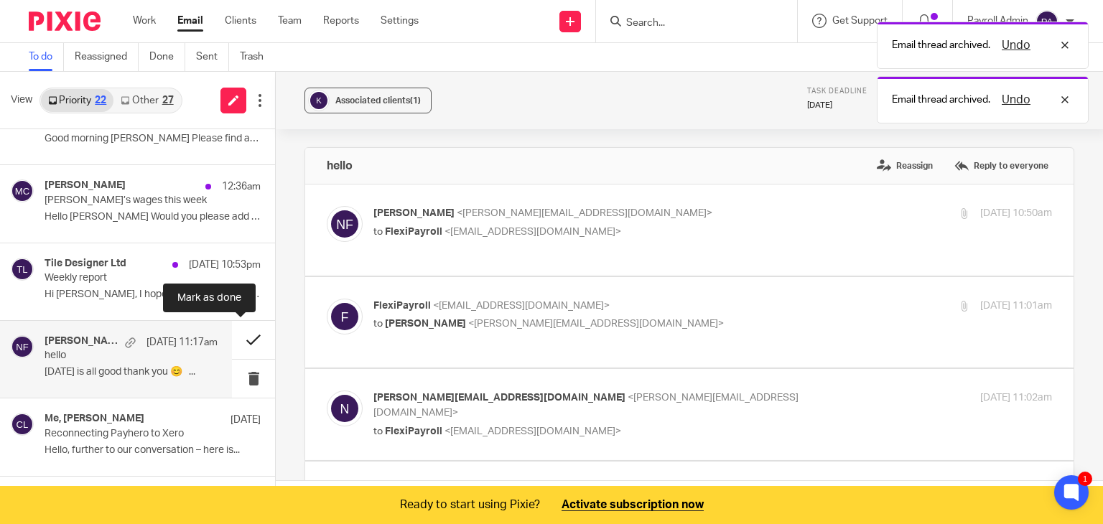
scroll to position [0, 0]
click at [239, 332] on button at bounding box center [253, 340] width 43 height 38
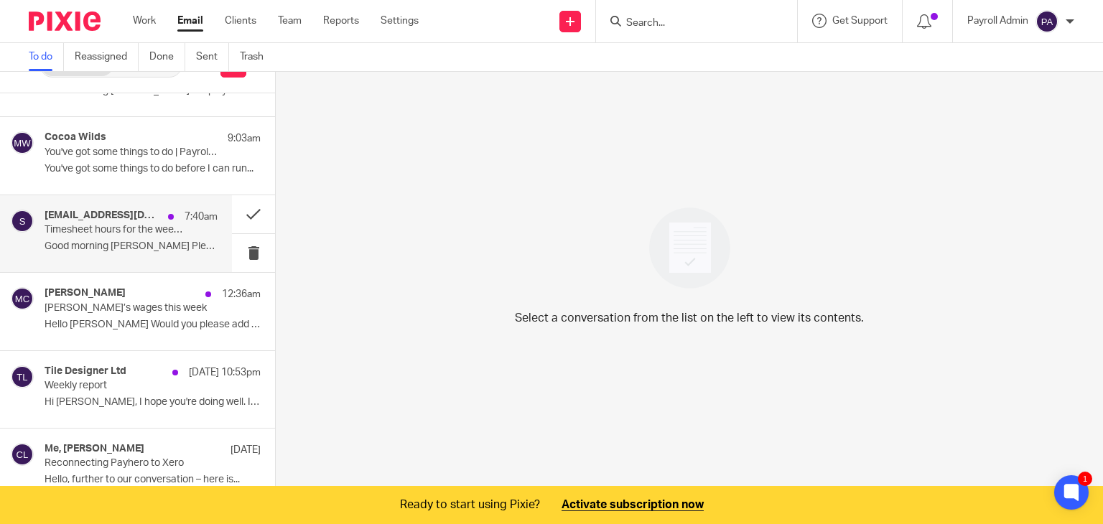
scroll to position [359, 0]
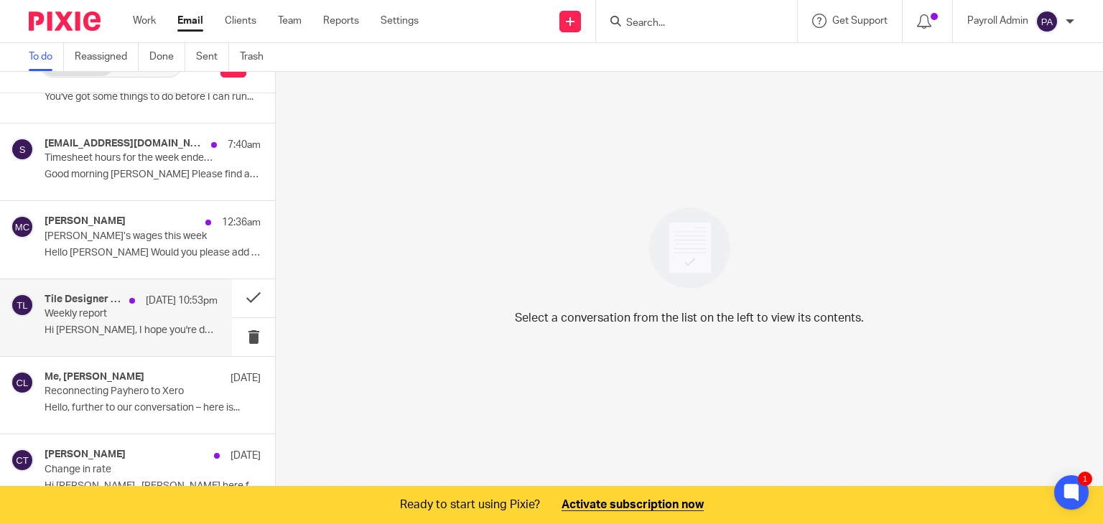
click at [80, 302] on h4 "Tile Designer Ltd" at bounding box center [84, 300] width 78 height 12
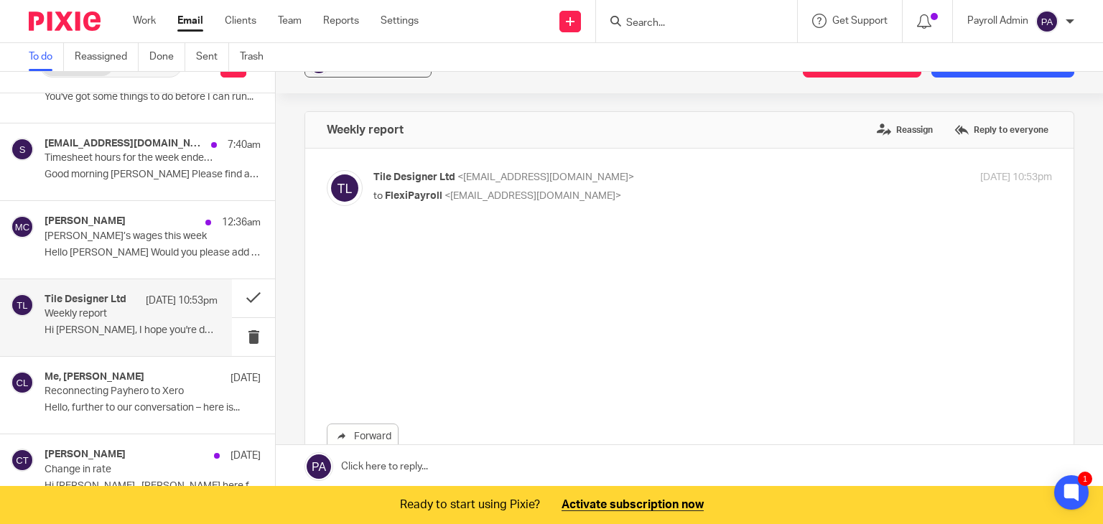
click at [88, 316] on p "Weekly report" at bounding box center [114, 314] width 139 height 12
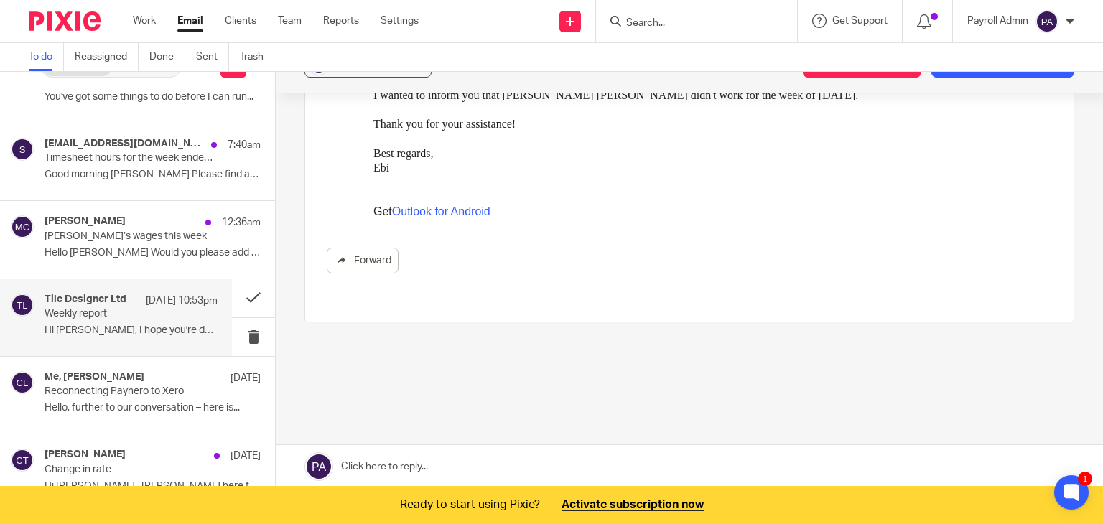
scroll to position [182, 0]
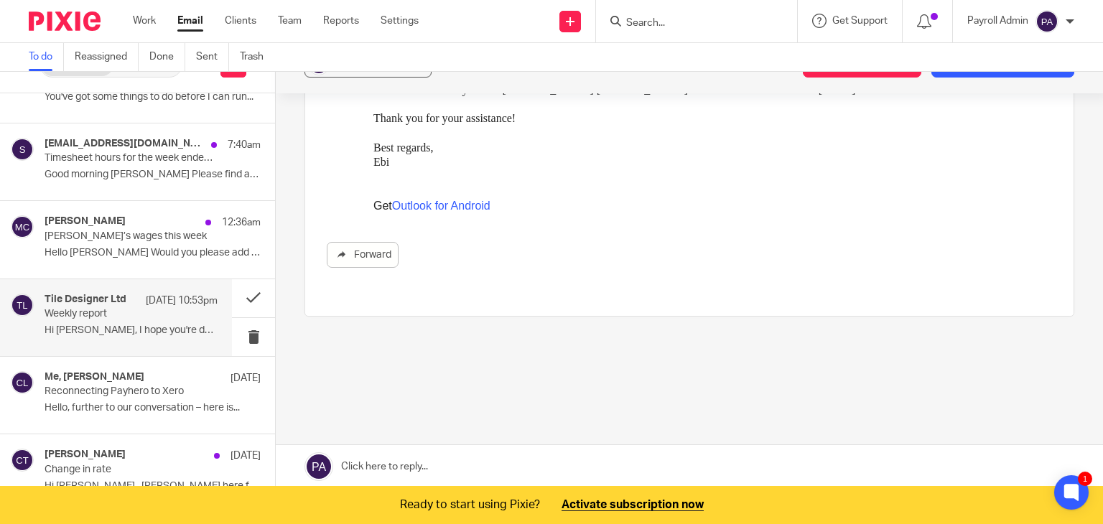
click at [445, 467] on link at bounding box center [689, 466] width 827 height 43
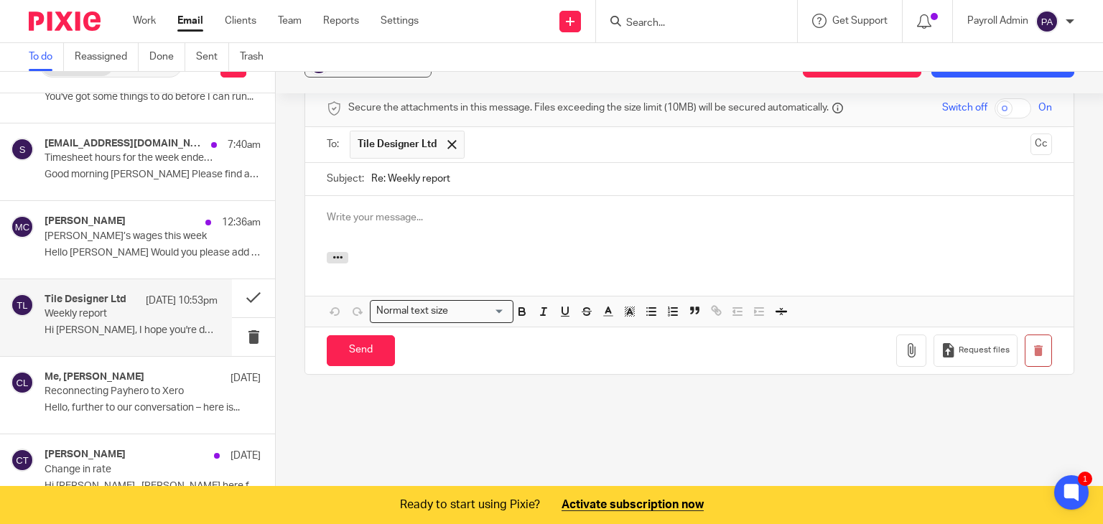
scroll to position [0, 0]
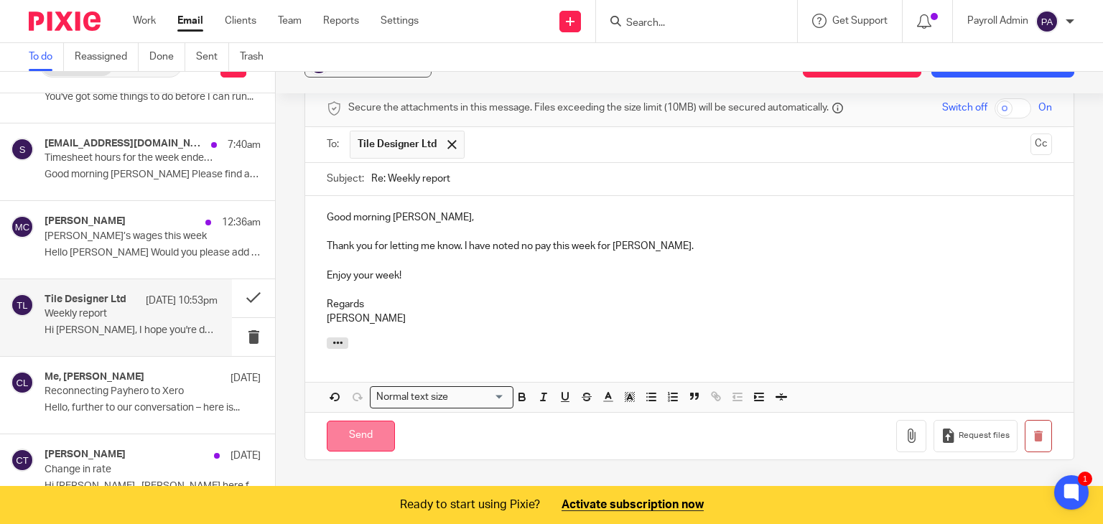
click at [355, 421] on input "Send" at bounding box center [361, 436] width 68 height 31
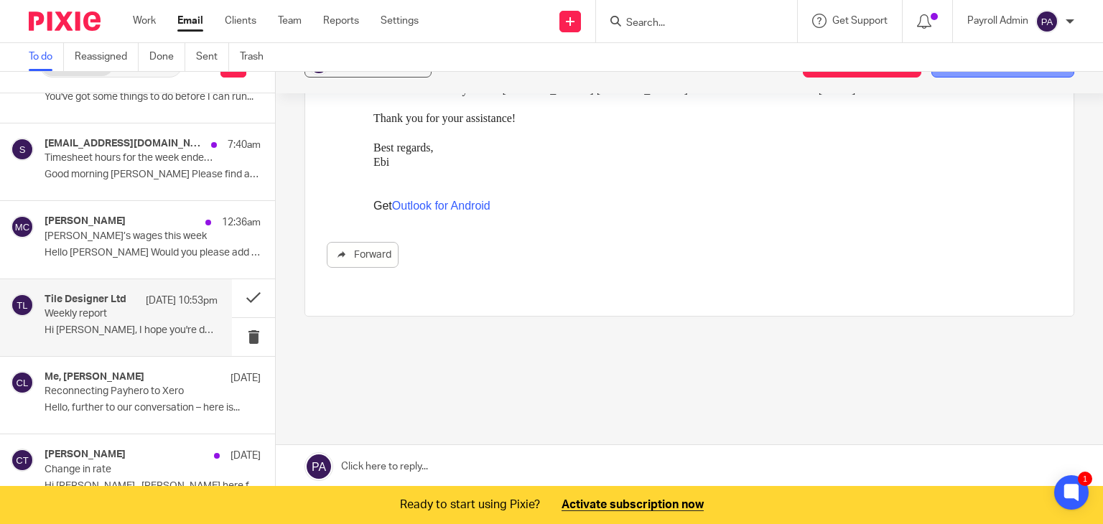
click at [957, 73] on button "Add email to existing task" at bounding box center [1003, 65] width 143 height 26
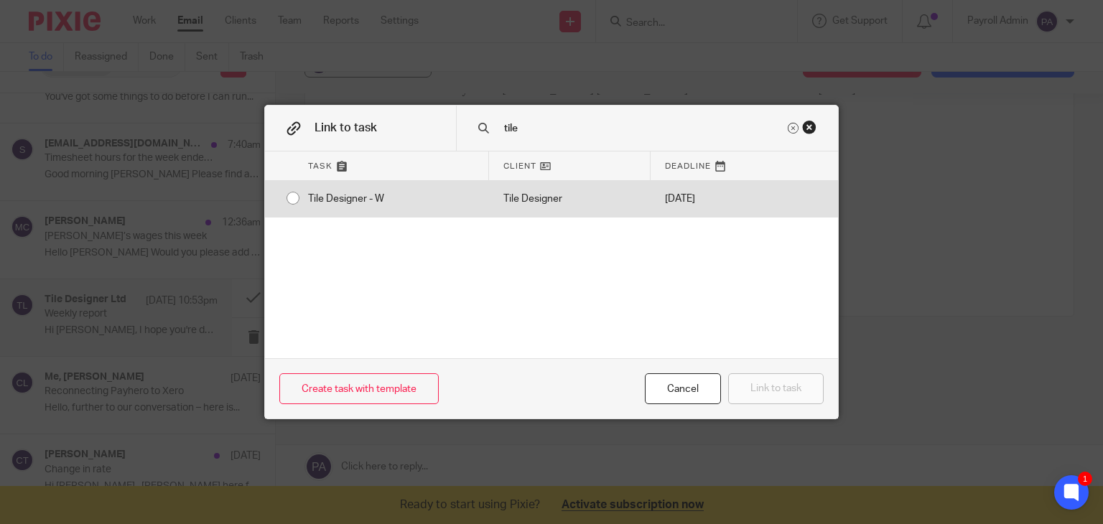
type input "tile"
click at [286, 195] on input "radio" at bounding box center [292, 198] width 27 height 27
radio input "false"
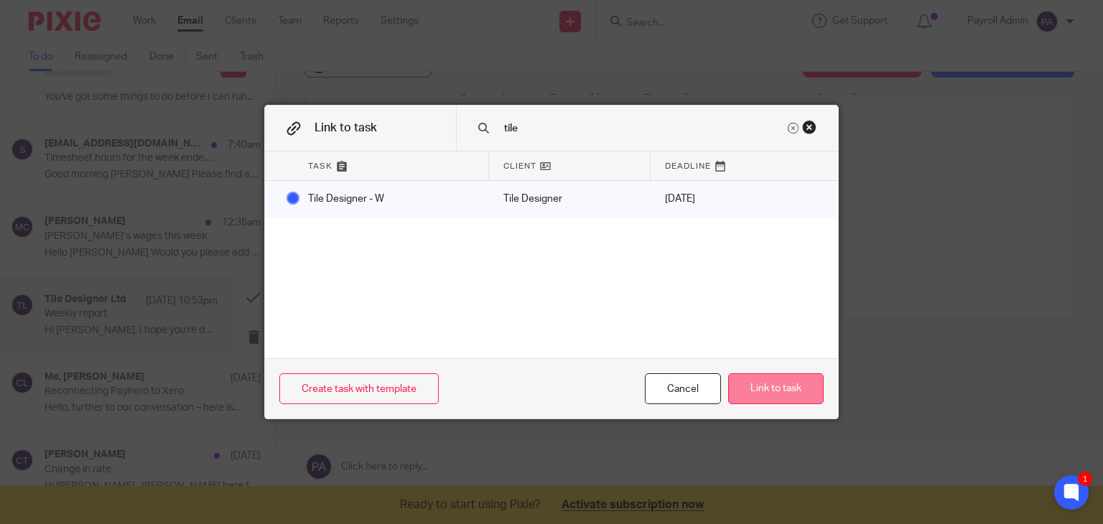
click at [792, 386] on button "Link to task" at bounding box center [776, 388] width 96 height 31
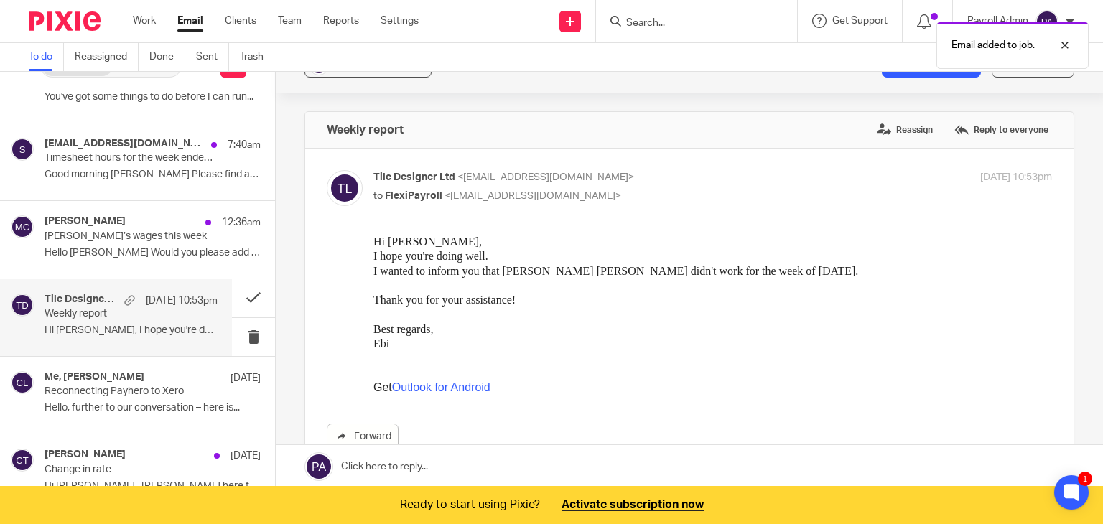
scroll to position [0, 0]
click at [242, 292] on button at bounding box center [253, 298] width 43 height 38
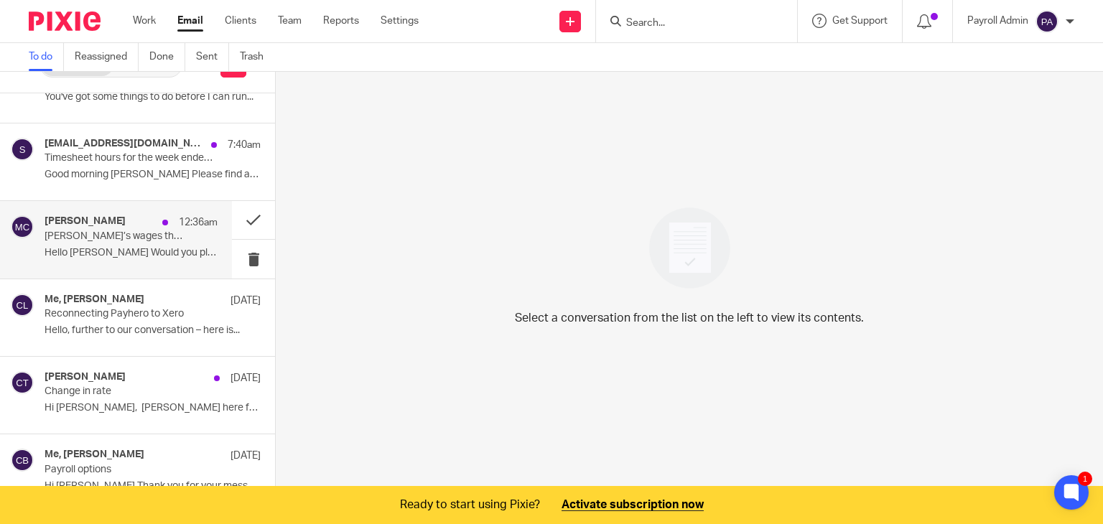
click at [103, 236] on p "Tristan’s wages this week" at bounding box center [114, 237] width 139 height 12
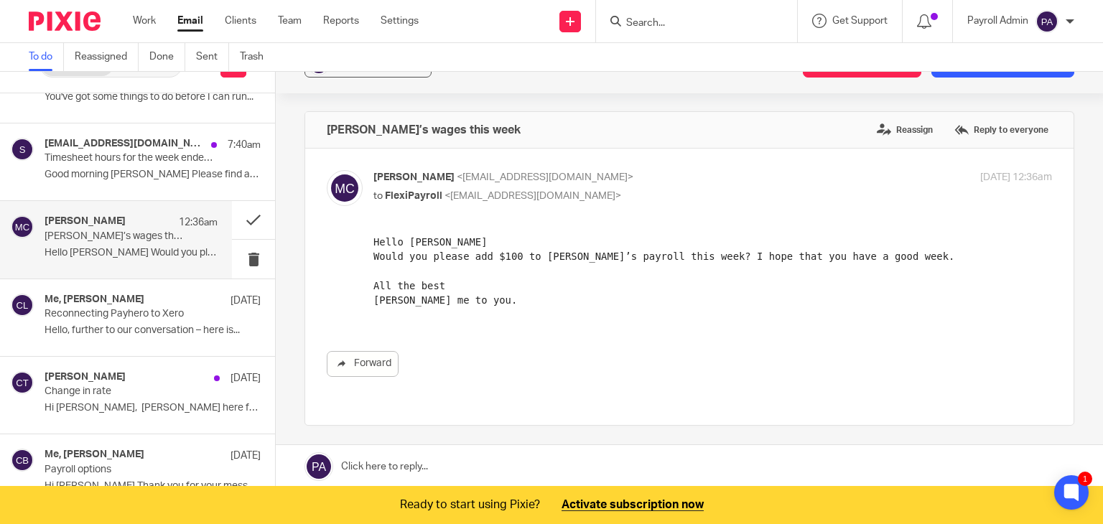
click at [389, 460] on link at bounding box center [689, 466] width 827 height 43
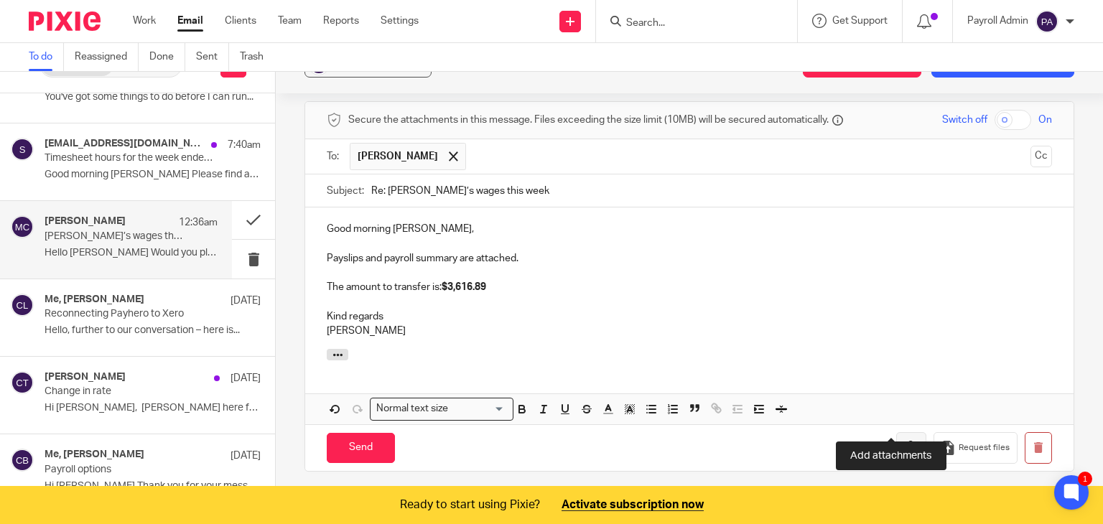
click at [904, 441] on icon "button" at bounding box center [911, 448] width 14 height 14
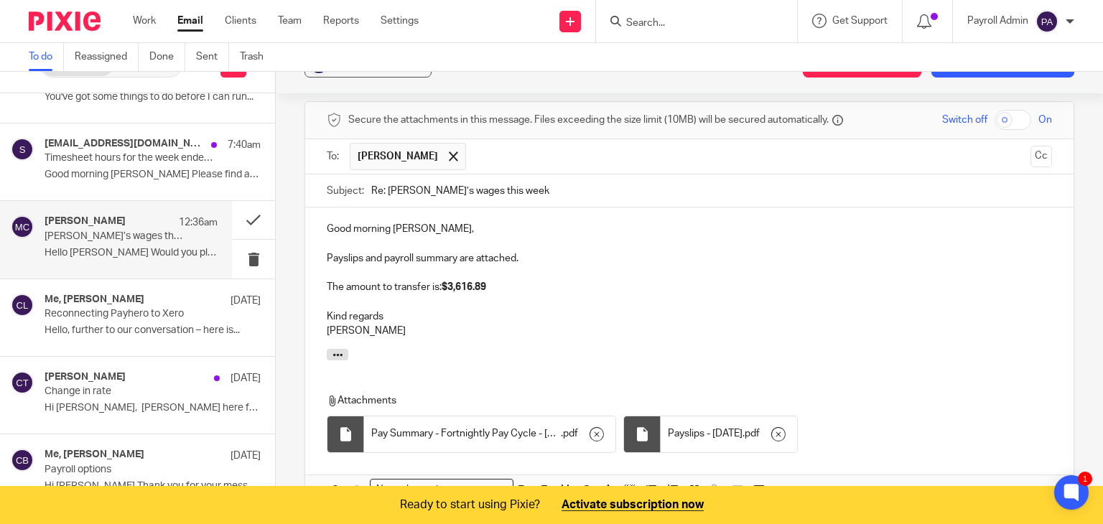
scroll to position [418, 0]
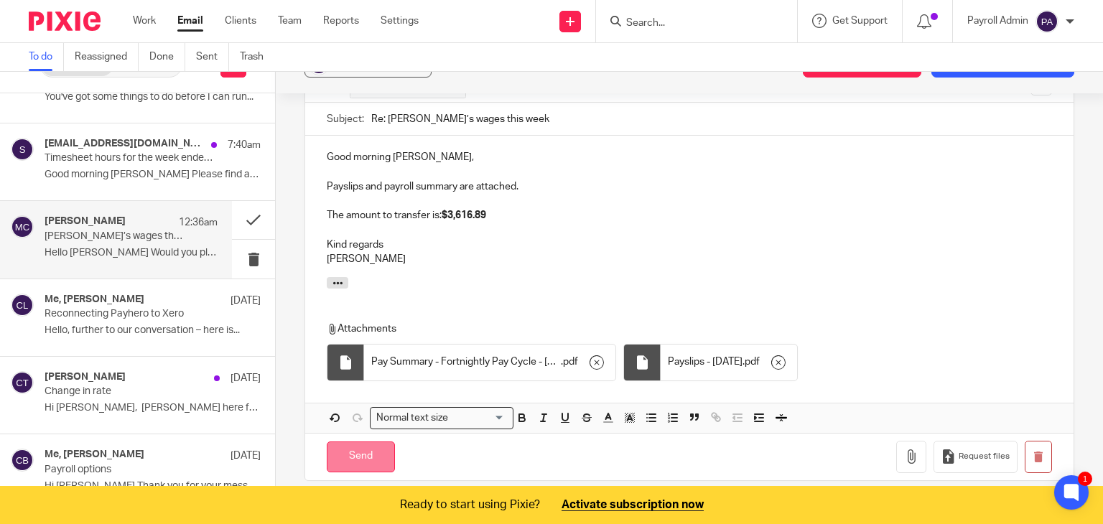
click at [345, 442] on input "Send" at bounding box center [361, 457] width 68 height 31
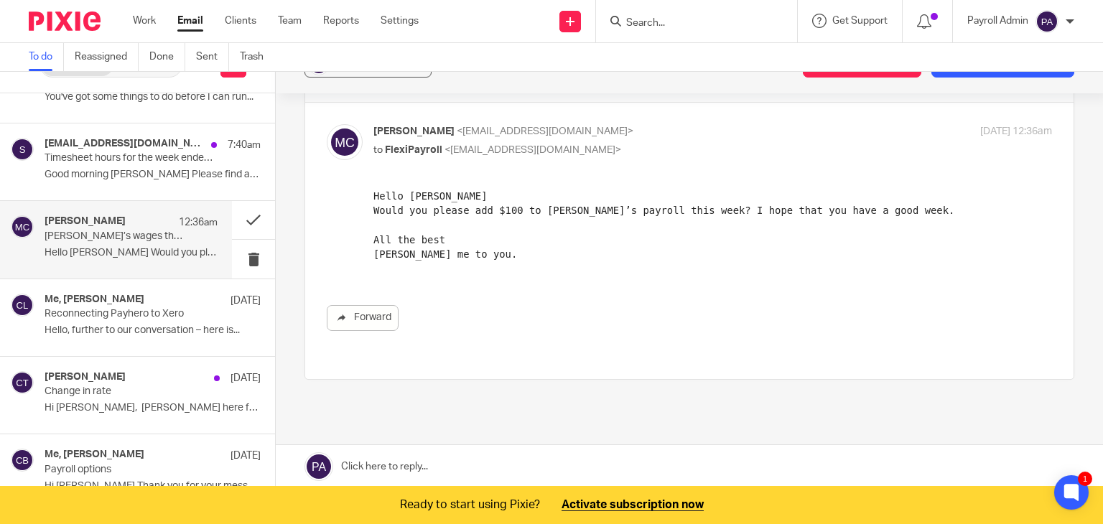
scroll to position [25, 0]
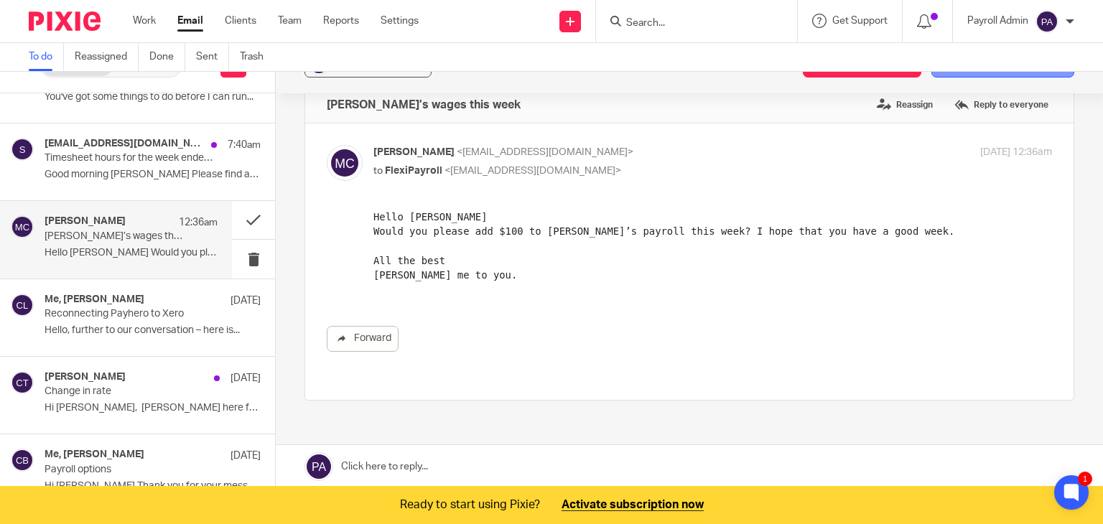
click at [973, 77] on button "Add email to existing task" at bounding box center [1003, 65] width 143 height 26
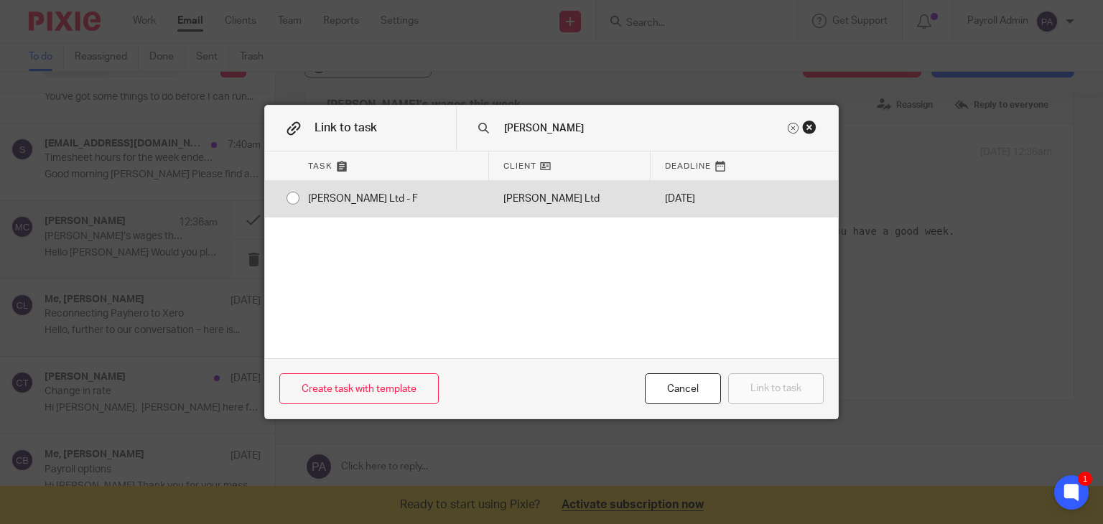
type input "cahn"
click at [286, 197] on input "radio" at bounding box center [292, 198] width 27 height 27
radio input "false"
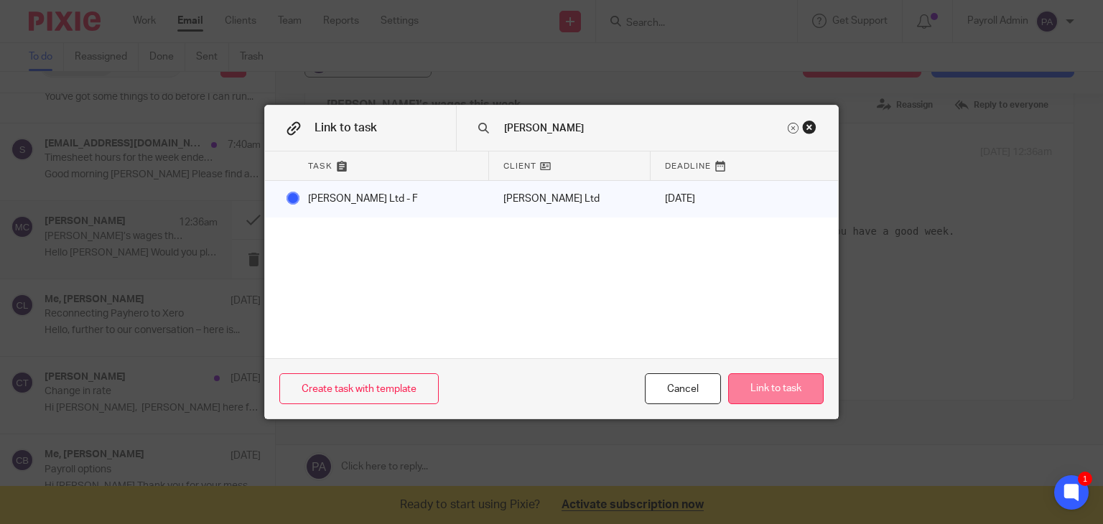
click at [760, 394] on button "Link to task" at bounding box center [776, 388] width 96 height 31
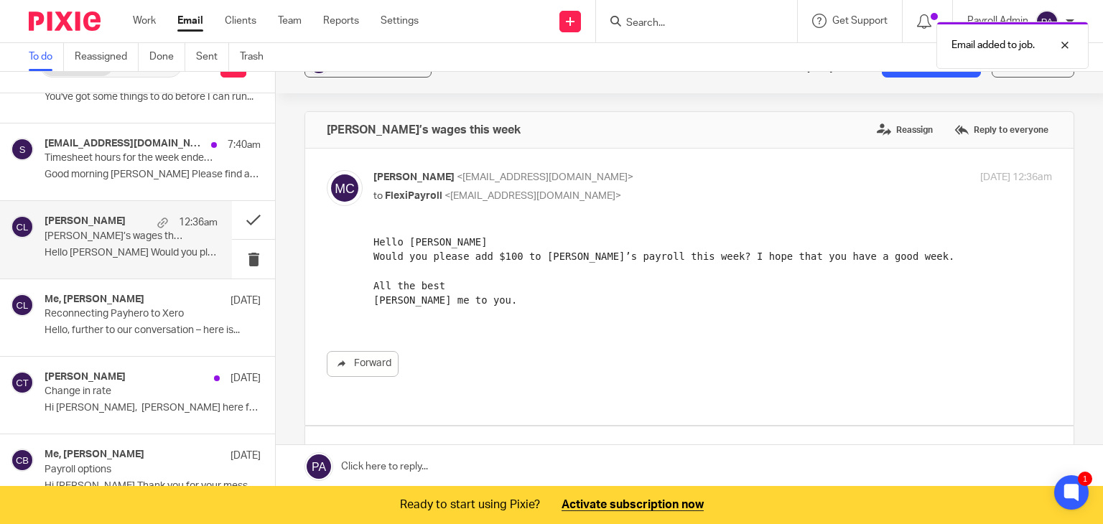
scroll to position [0, 0]
click at [236, 216] on button at bounding box center [253, 220] width 43 height 38
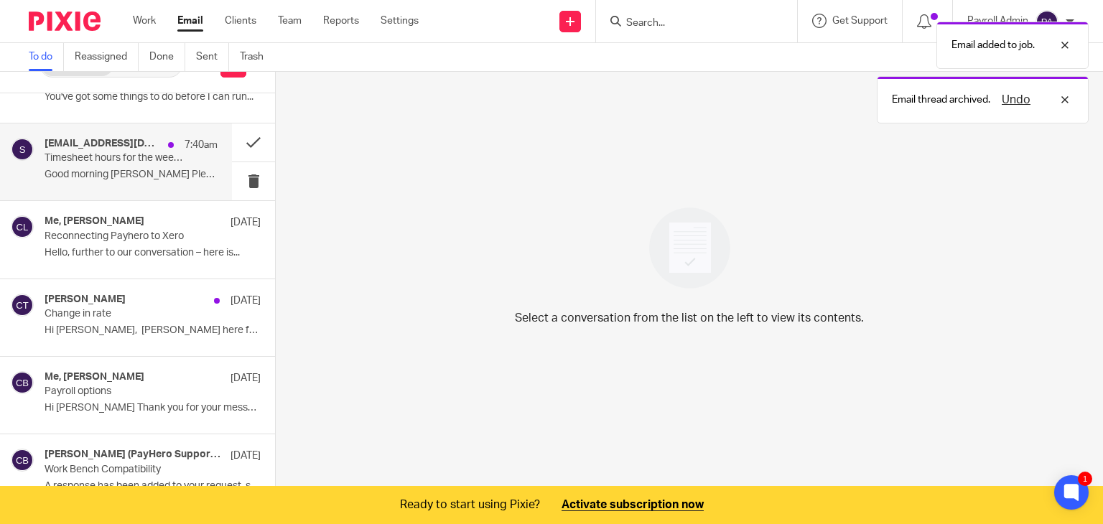
click at [124, 159] on p "Timesheet hours for the week ended 14th September 2025" at bounding box center [114, 158] width 139 height 12
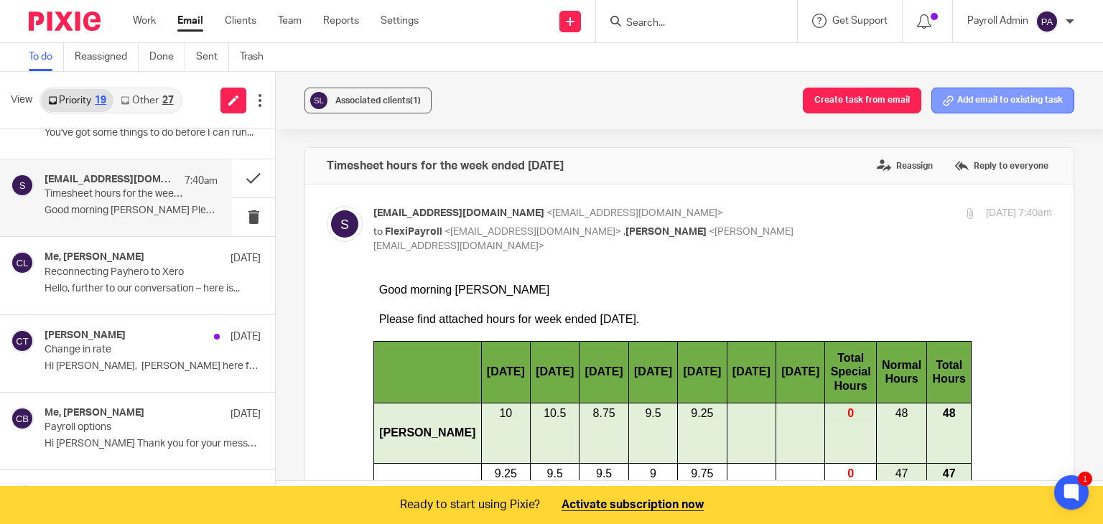
click at [983, 97] on button "Add email to existing task" at bounding box center [1003, 101] width 143 height 26
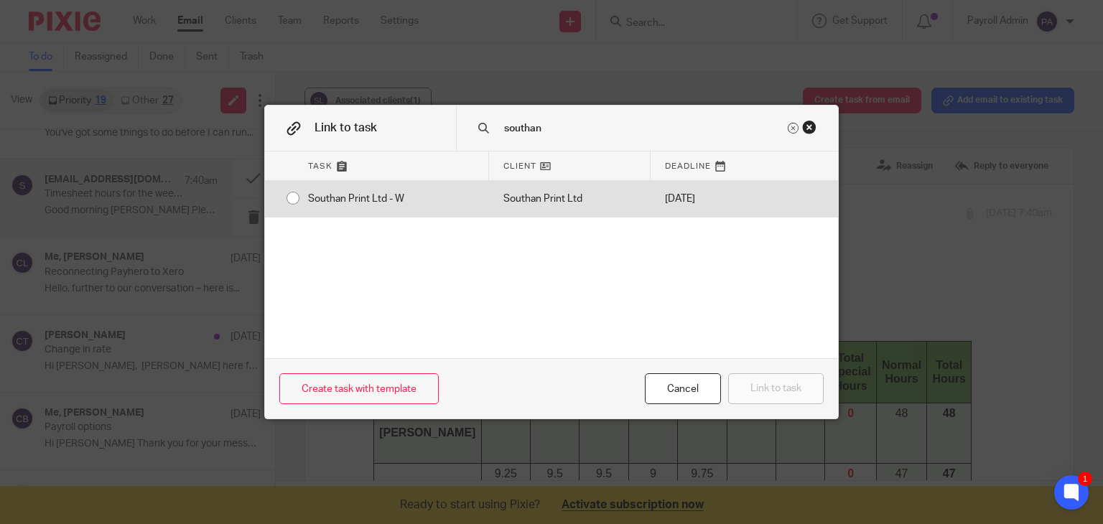
type input "southan"
click at [287, 197] on input "radio" at bounding box center [292, 198] width 27 height 27
radio input "false"
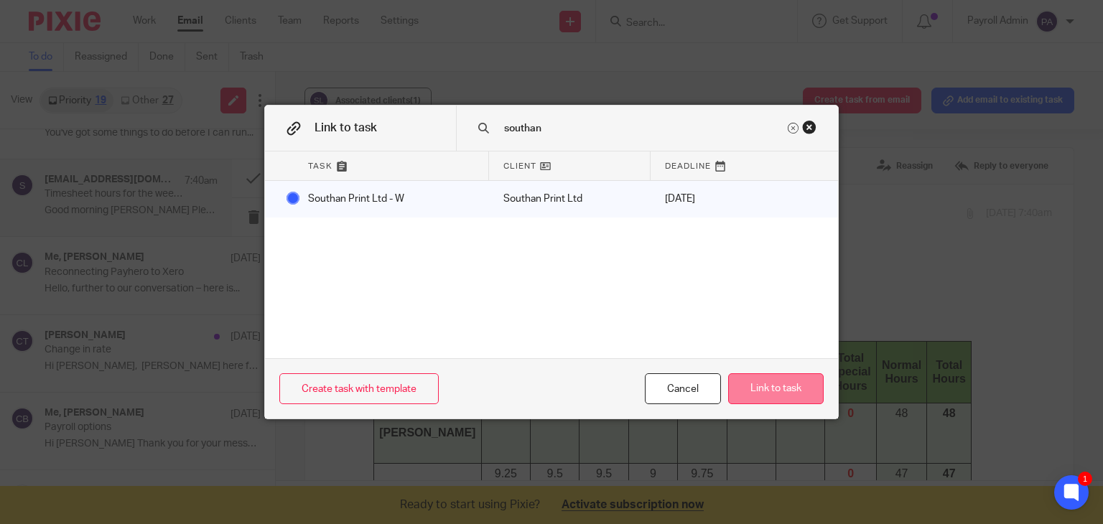
click at [774, 388] on button "Link to task" at bounding box center [776, 388] width 96 height 31
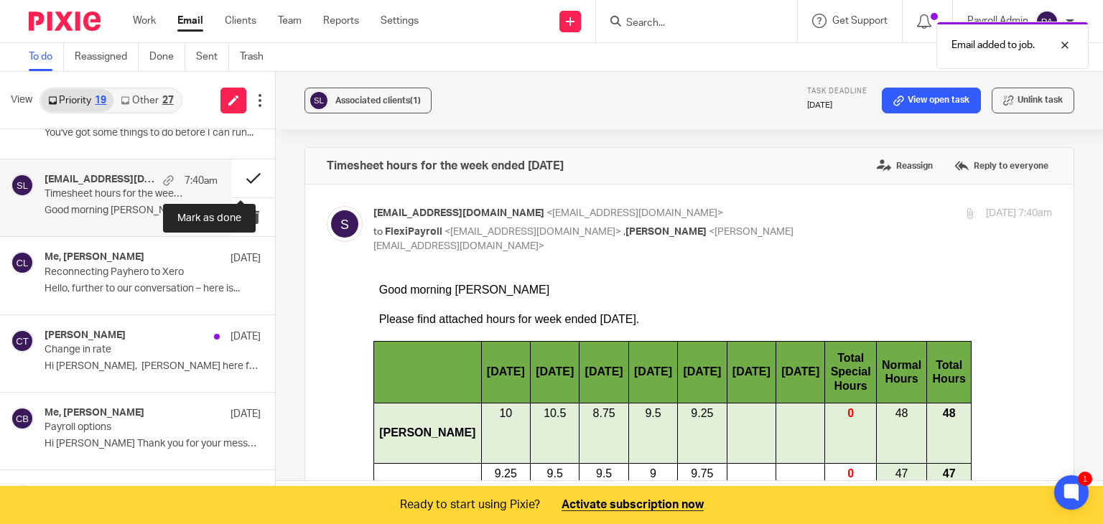
click at [244, 175] on button at bounding box center [253, 178] width 43 height 38
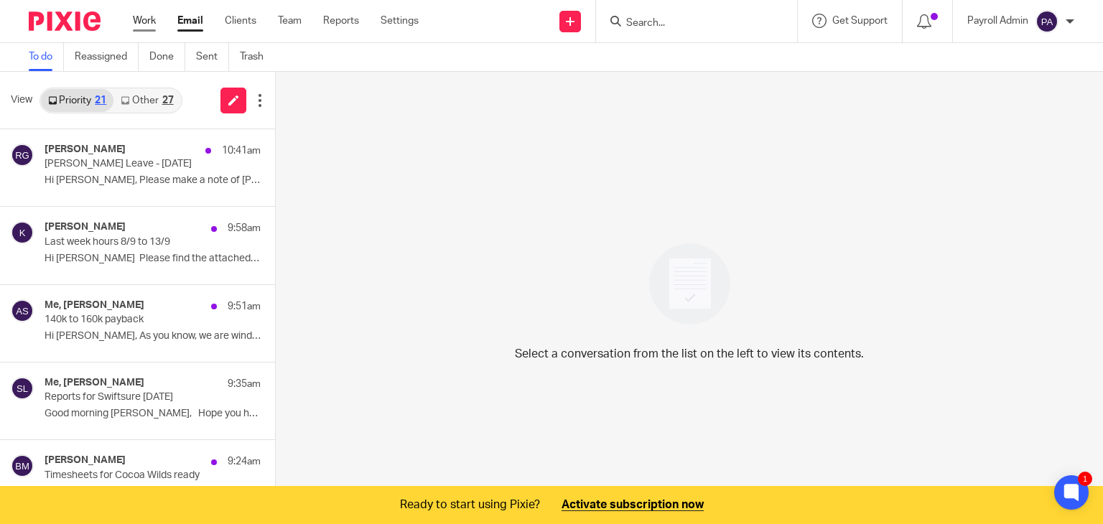
click at [138, 25] on link "Work" at bounding box center [144, 21] width 23 height 14
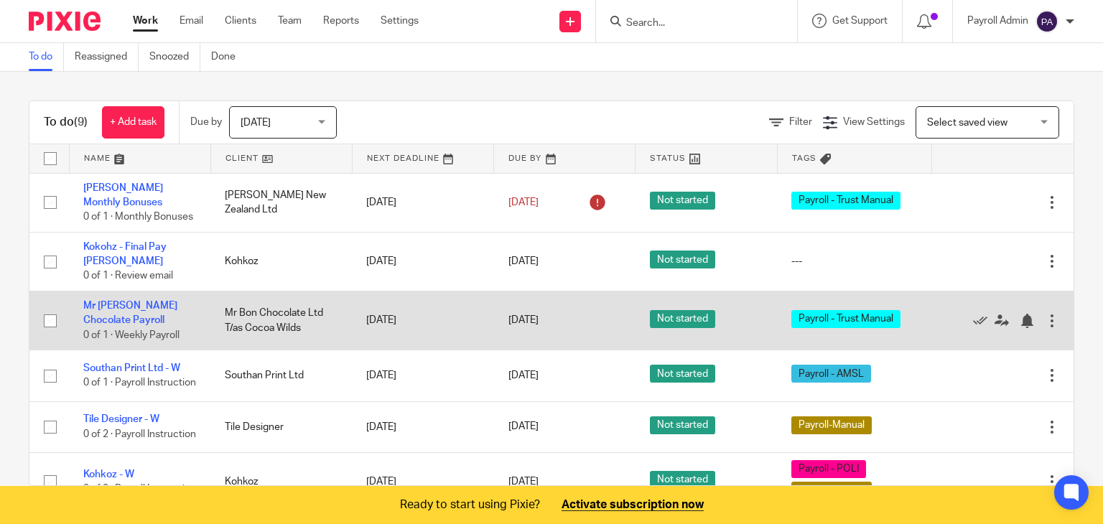
scroll to position [72, 0]
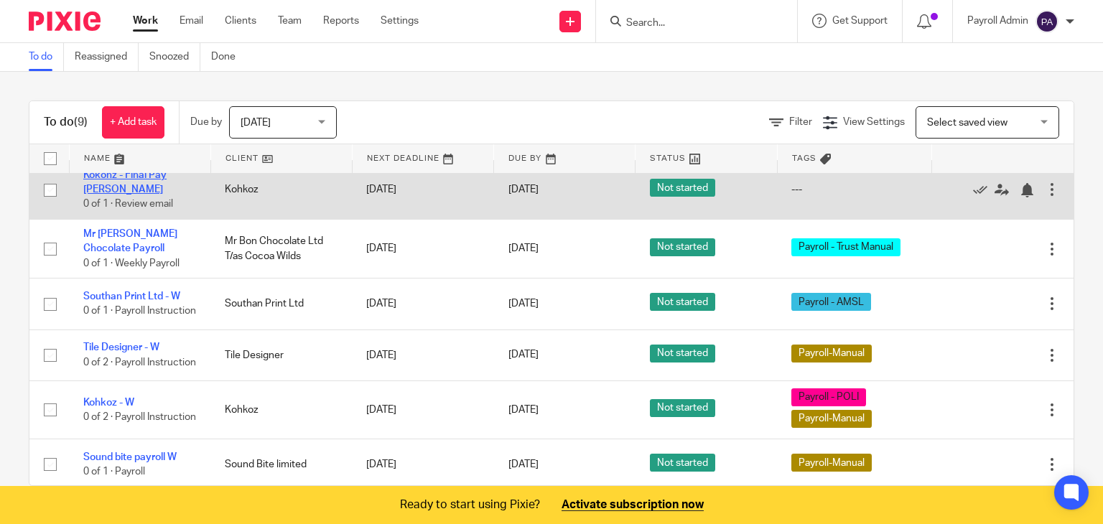
click at [147, 186] on link "Kokohz - Final Pay [PERSON_NAME]" at bounding box center [124, 182] width 83 height 24
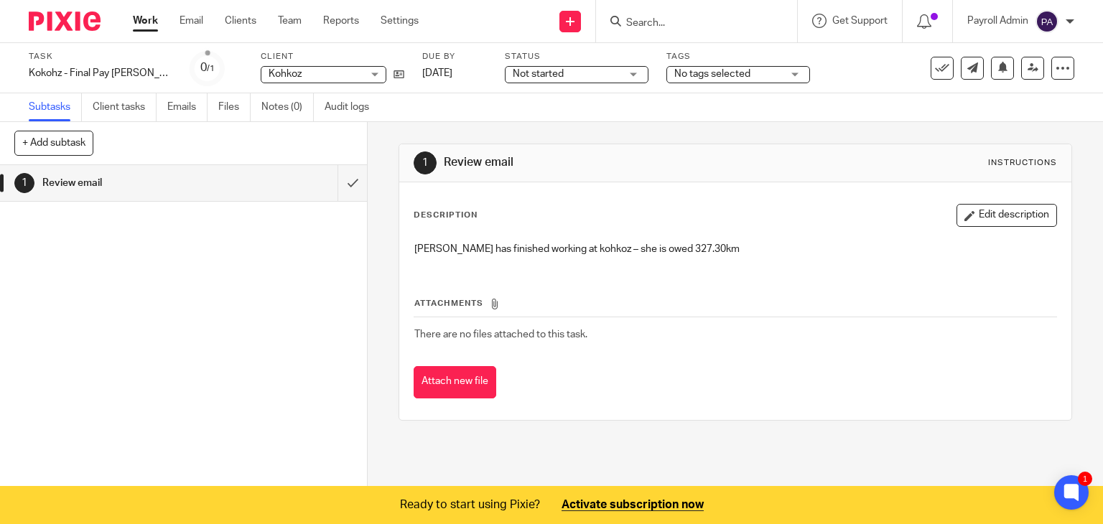
click at [140, 17] on link "Work" at bounding box center [145, 21] width 25 height 14
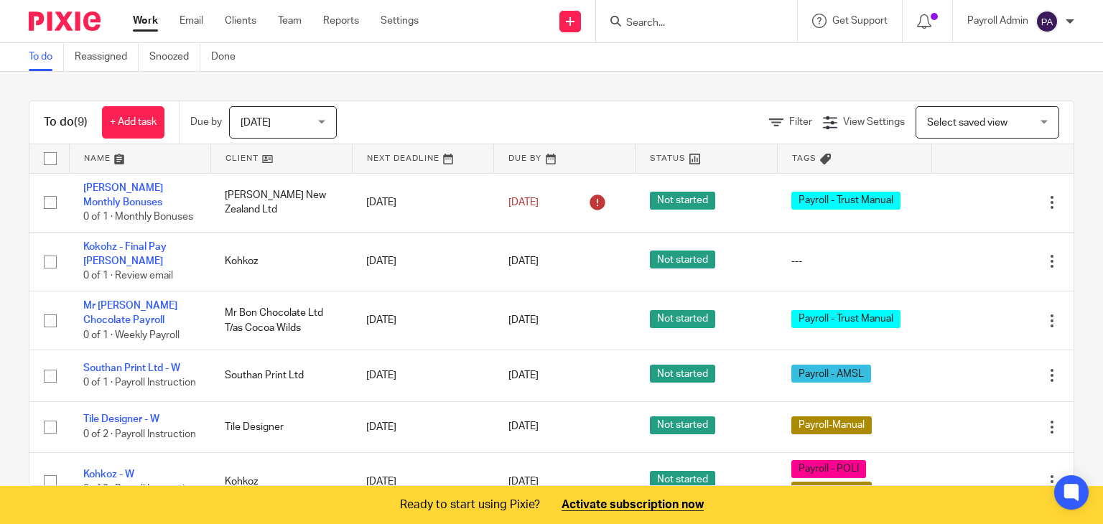
click at [193, 19] on link "Email" at bounding box center [192, 21] width 24 height 14
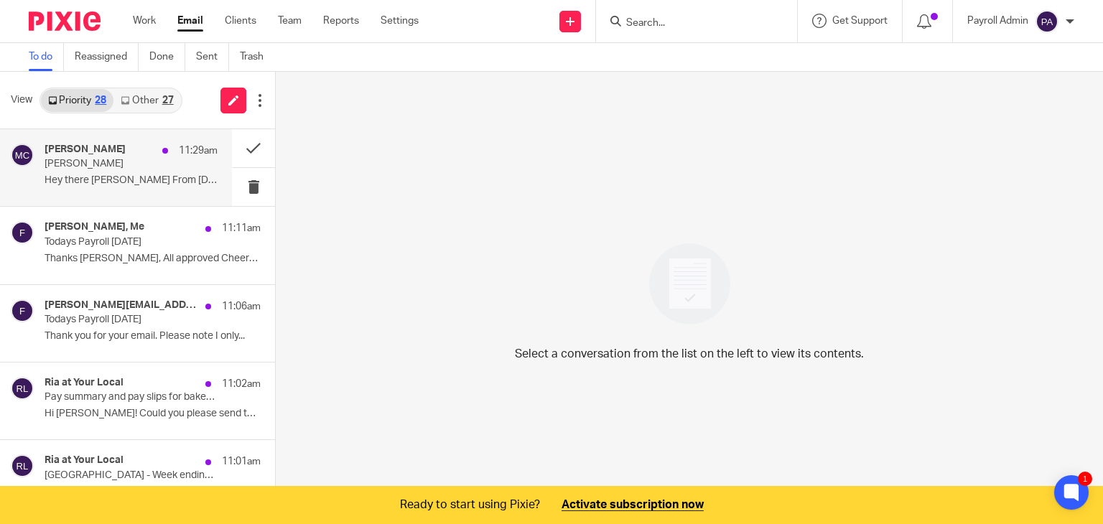
click at [92, 173] on div "[PERSON_NAME] 11:29am [PERSON_NAME] Hey there [PERSON_NAME] From [DATE], [PERSO…" at bounding box center [131, 168] width 173 height 48
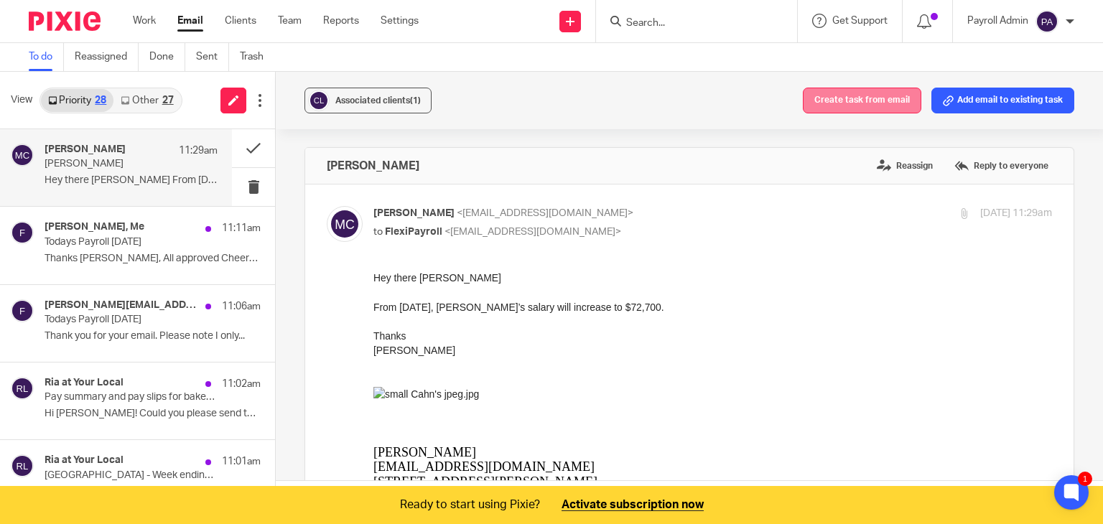
click at [870, 92] on button "Create task from email" at bounding box center [862, 101] width 119 height 26
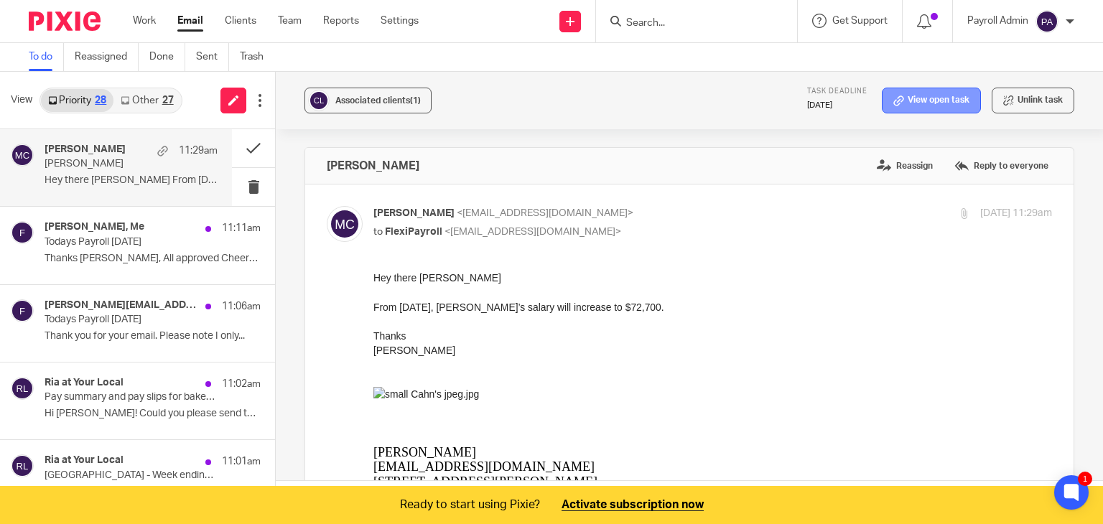
click at [914, 96] on link "View open task" at bounding box center [931, 101] width 99 height 26
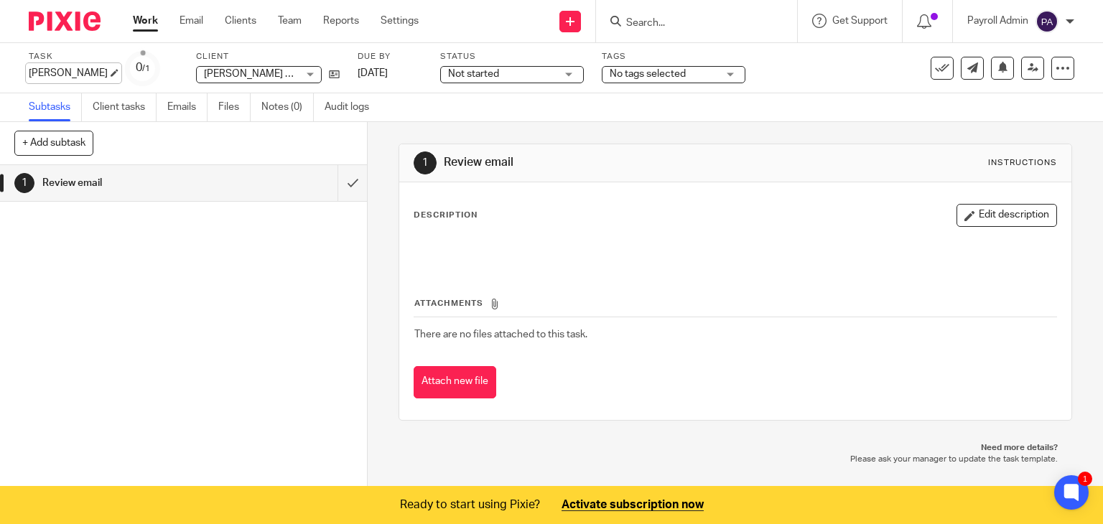
click at [108, 70] on div "[PERSON_NAME] Save [PERSON_NAME]" at bounding box center [68, 73] width 79 height 14
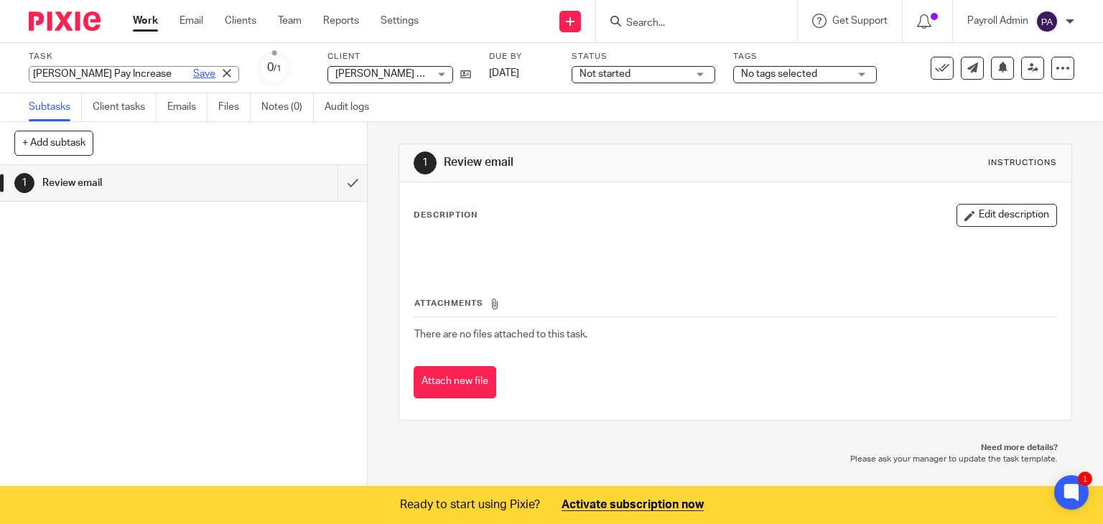
type input "[PERSON_NAME] Pay Increase"
click at [193, 77] on link "Save" at bounding box center [204, 74] width 22 height 14
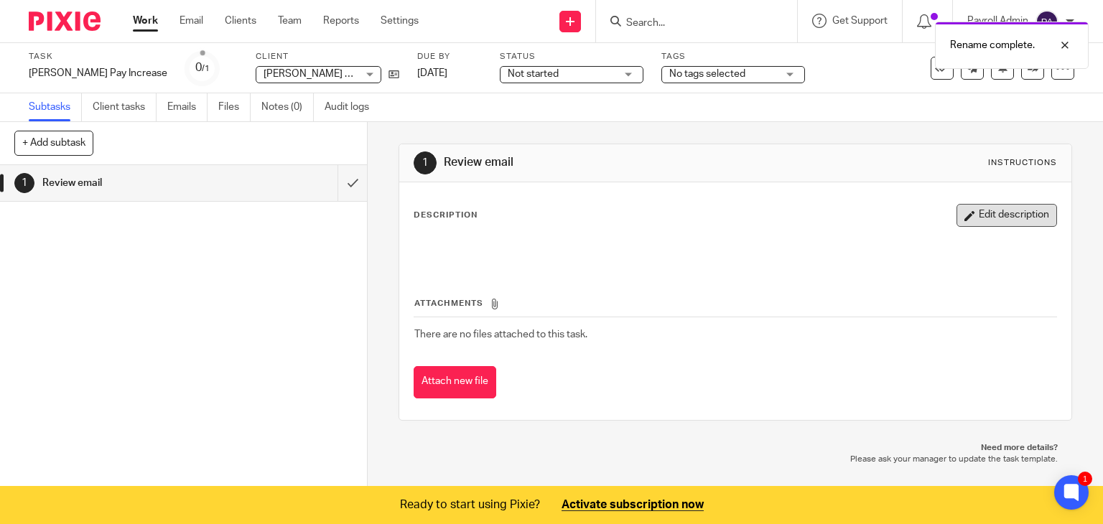
click at [965, 213] on icon "button" at bounding box center [970, 215] width 11 height 11
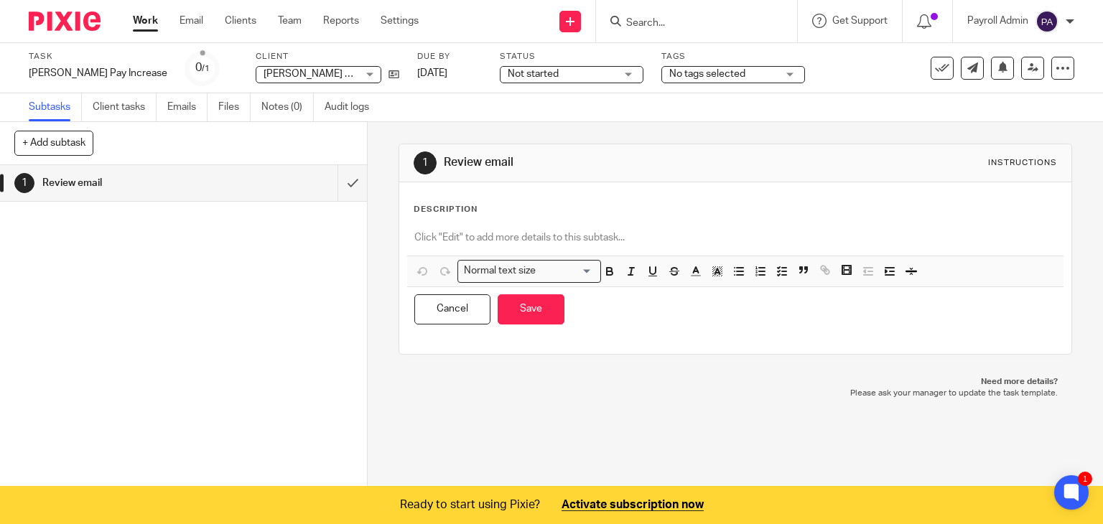
click at [414, 235] on p at bounding box center [735, 238] width 643 height 14
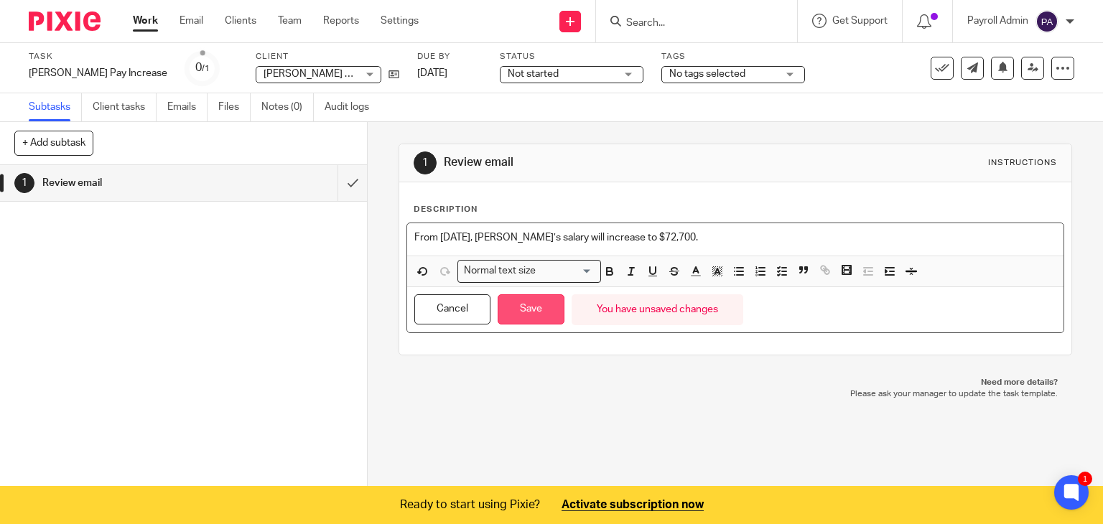
click at [543, 316] on button "Save" at bounding box center [531, 309] width 67 height 31
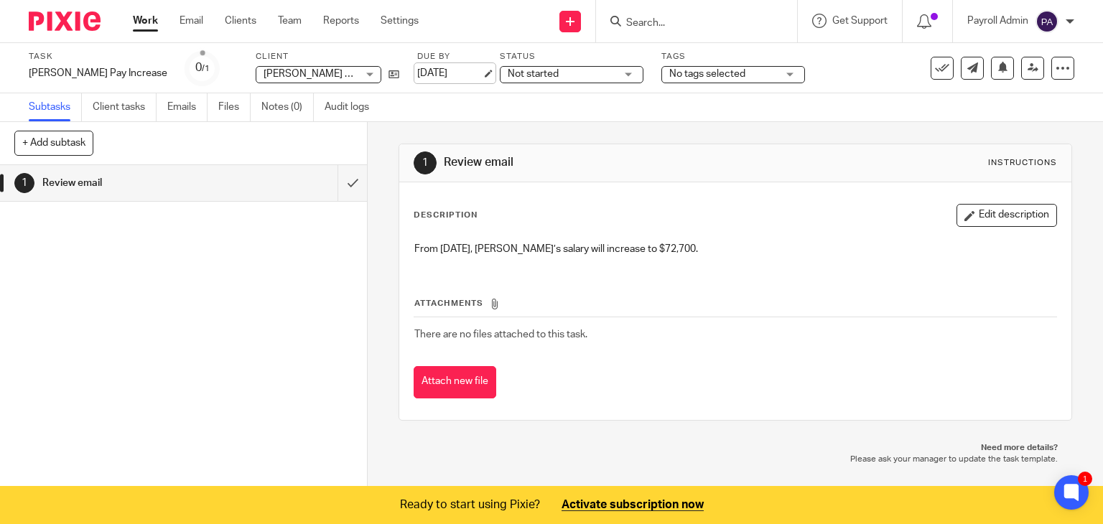
click at [461, 75] on link "[DATE]" at bounding box center [449, 73] width 65 height 15
click at [184, 23] on link "Email" at bounding box center [192, 21] width 24 height 14
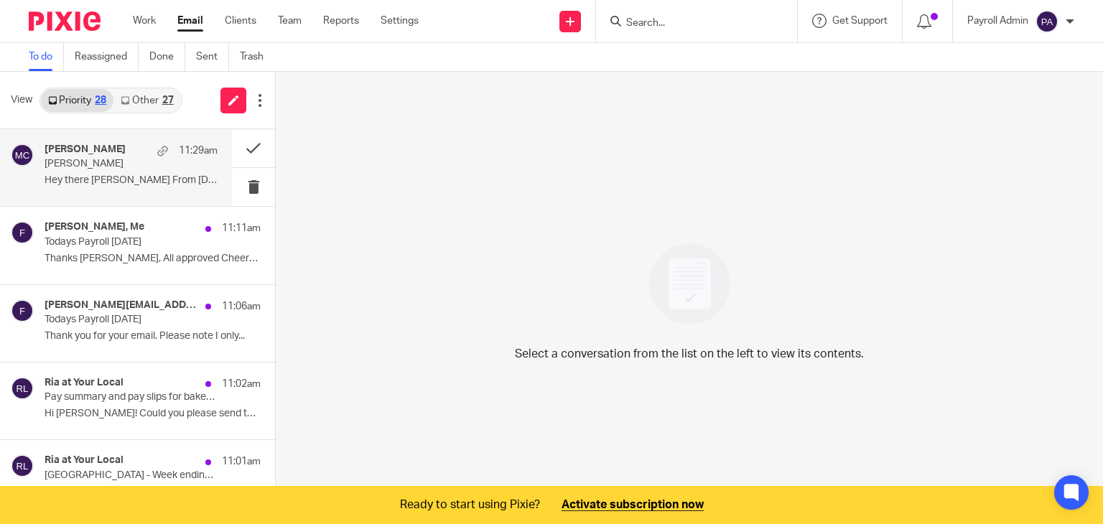
click at [129, 154] on div "[PERSON_NAME] 11:29am" at bounding box center [131, 151] width 173 height 14
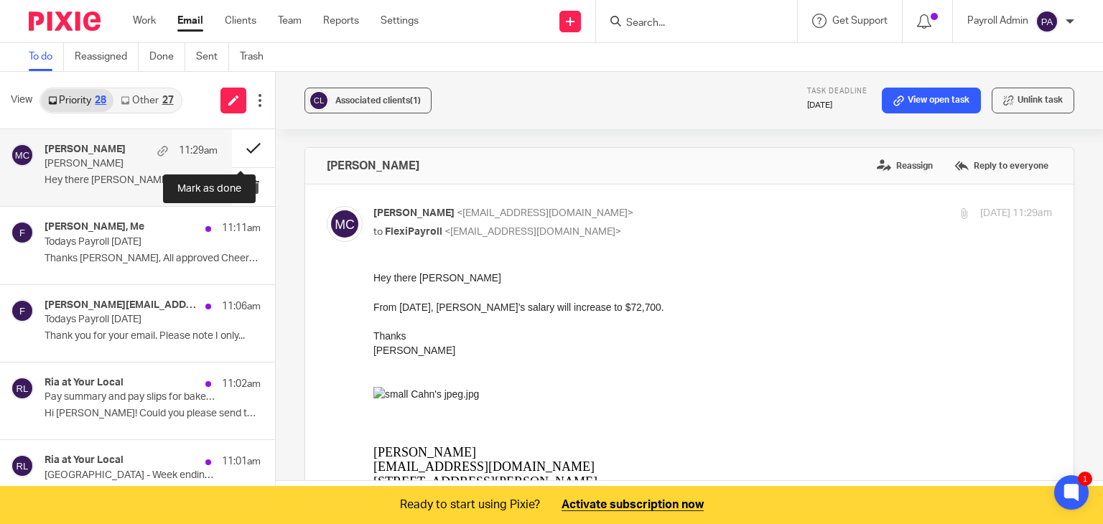
click at [244, 141] on button at bounding box center [253, 148] width 43 height 38
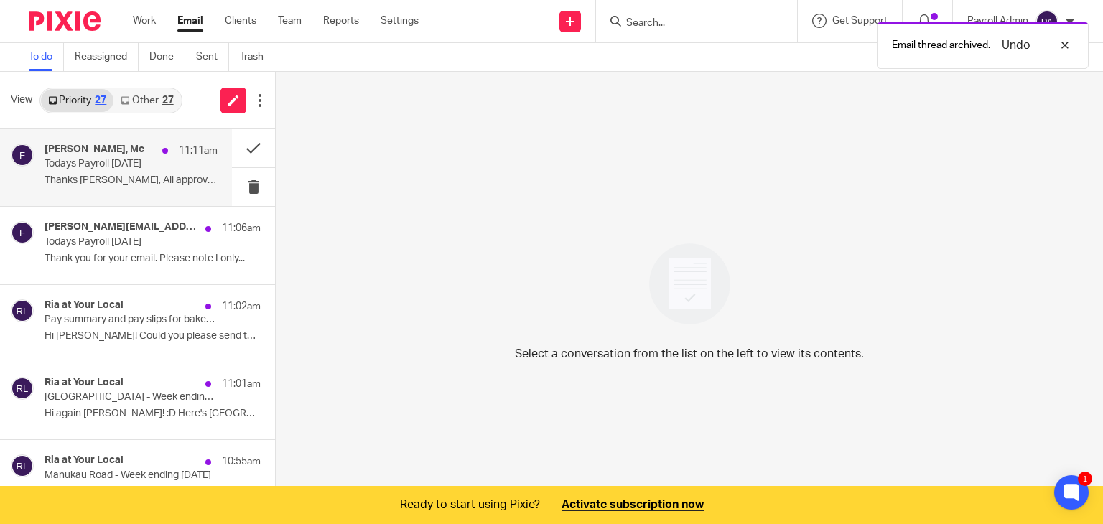
click at [87, 163] on p "Todays Payroll [DATE]" at bounding box center [114, 164] width 139 height 12
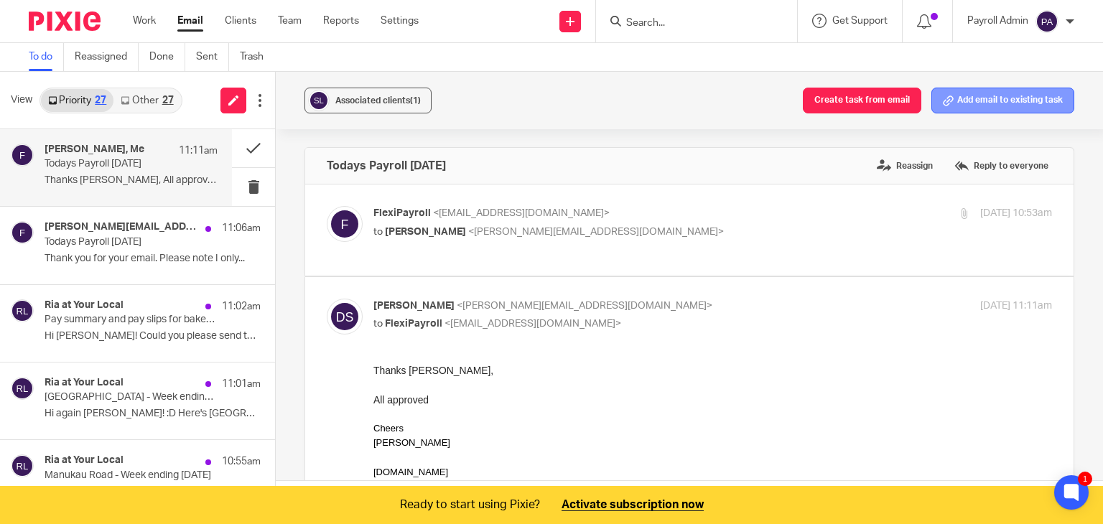
click at [1011, 96] on button "Add email to existing task" at bounding box center [1003, 101] width 143 height 26
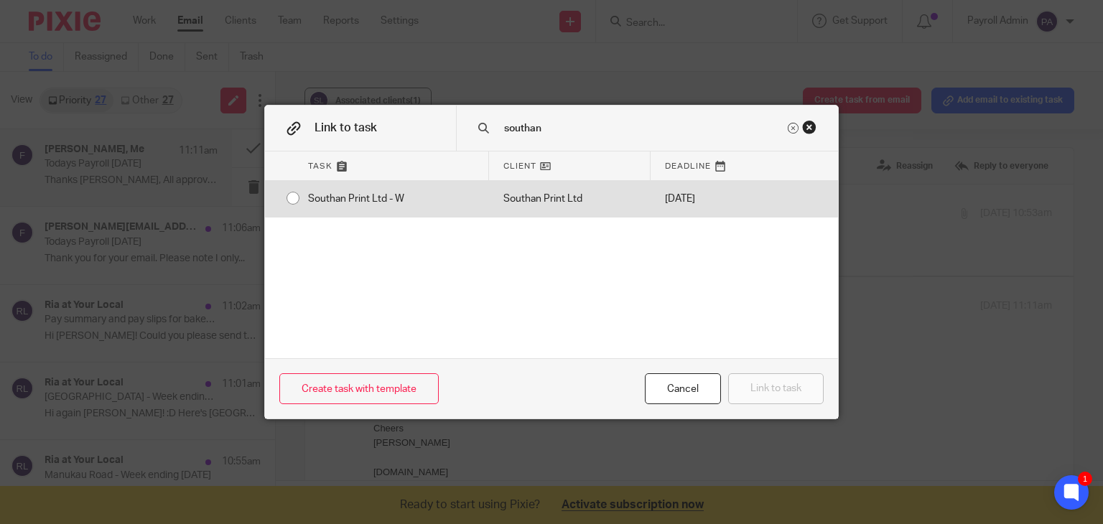
type input "southan"
click at [284, 195] on input "radio" at bounding box center [292, 198] width 27 height 27
radio input "false"
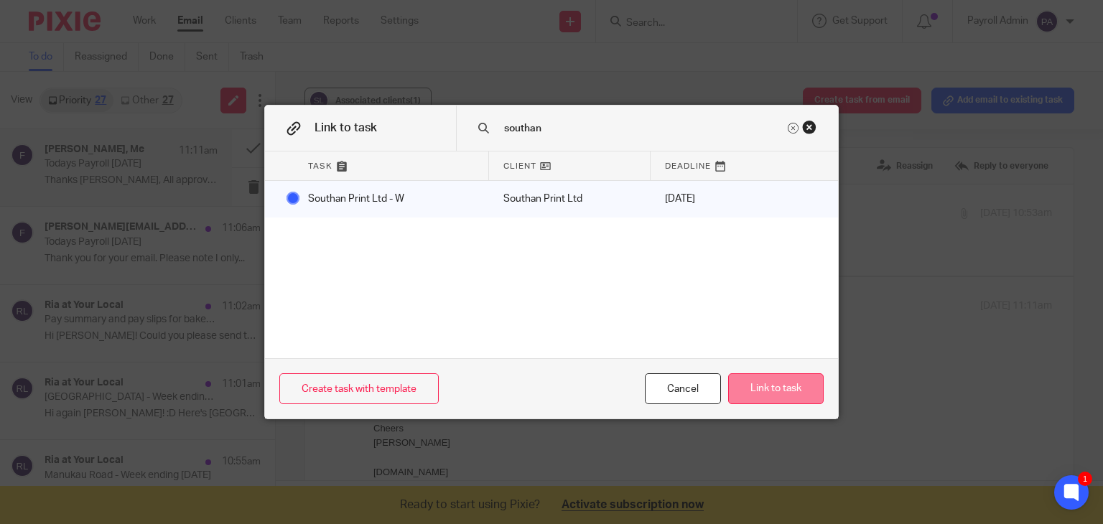
click at [813, 391] on button "Link to task" at bounding box center [776, 388] width 96 height 31
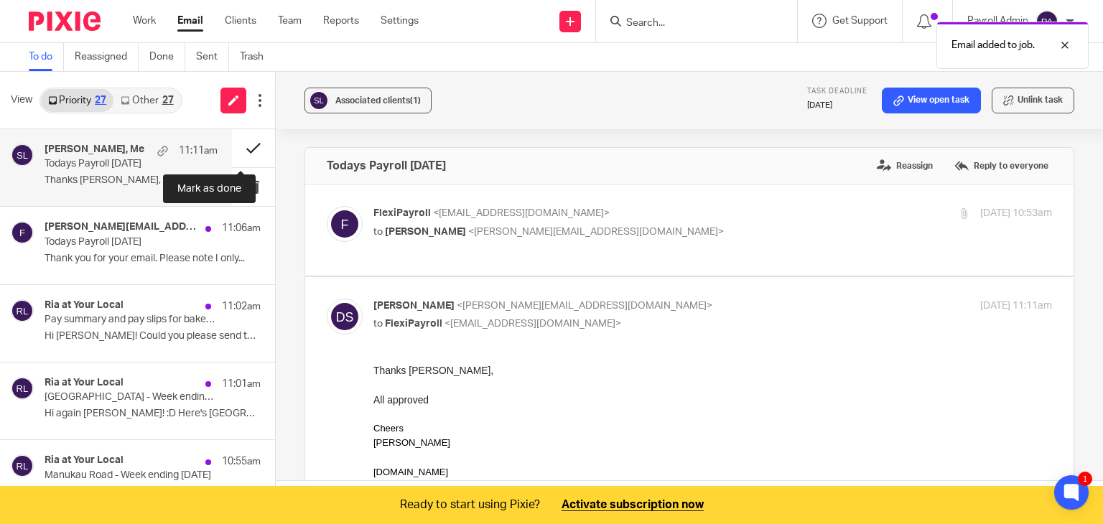
click at [237, 146] on button at bounding box center [253, 148] width 43 height 38
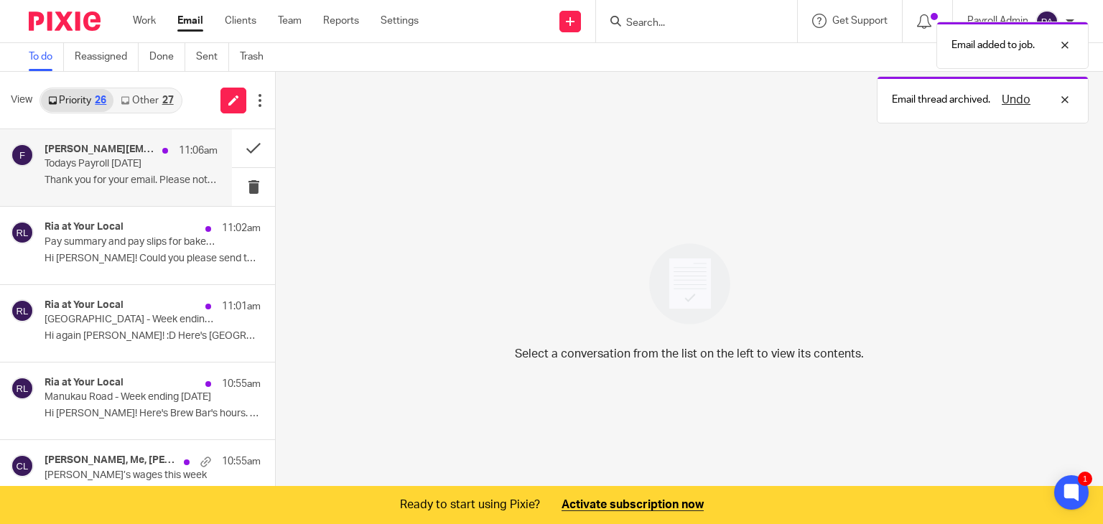
click at [73, 179] on p "Thank you for your email. Please note I only..." at bounding box center [131, 181] width 173 height 12
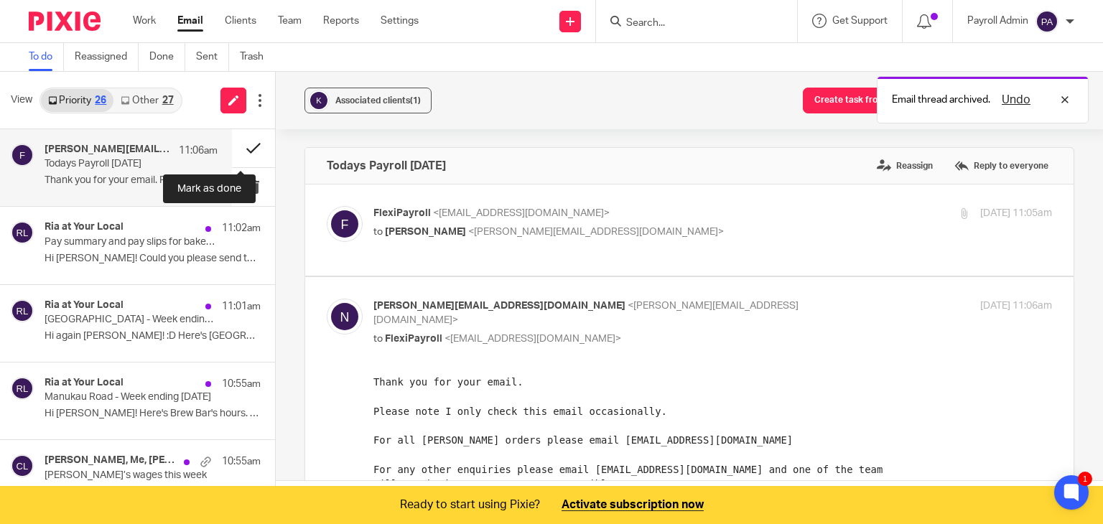
click at [238, 146] on button at bounding box center [253, 148] width 43 height 38
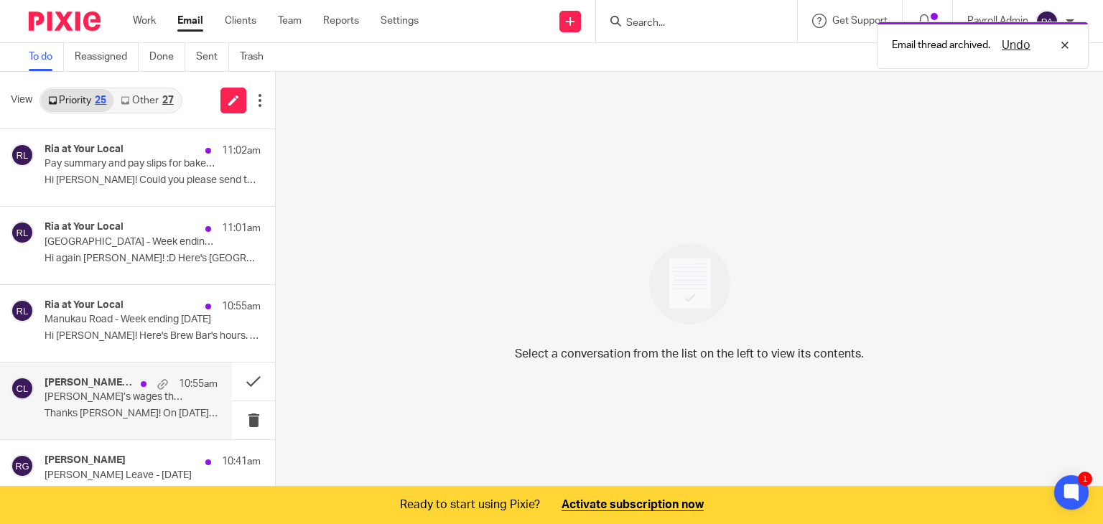
click at [100, 406] on div "[PERSON_NAME], Me, [PERSON_NAME] C 10:55am [PERSON_NAME]’s wages this week Than…" at bounding box center [131, 401] width 173 height 48
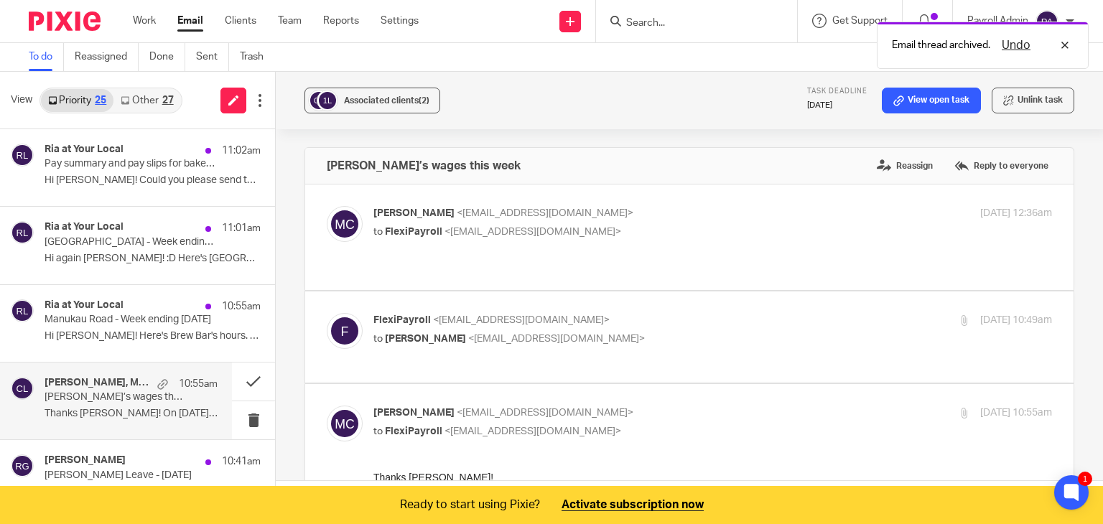
click at [100, 406] on div "[PERSON_NAME], Me, [PERSON_NAME] C 10:55am [PERSON_NAME]’s wages this week Than…" at bounding box center [131, 401] width 173 height 48
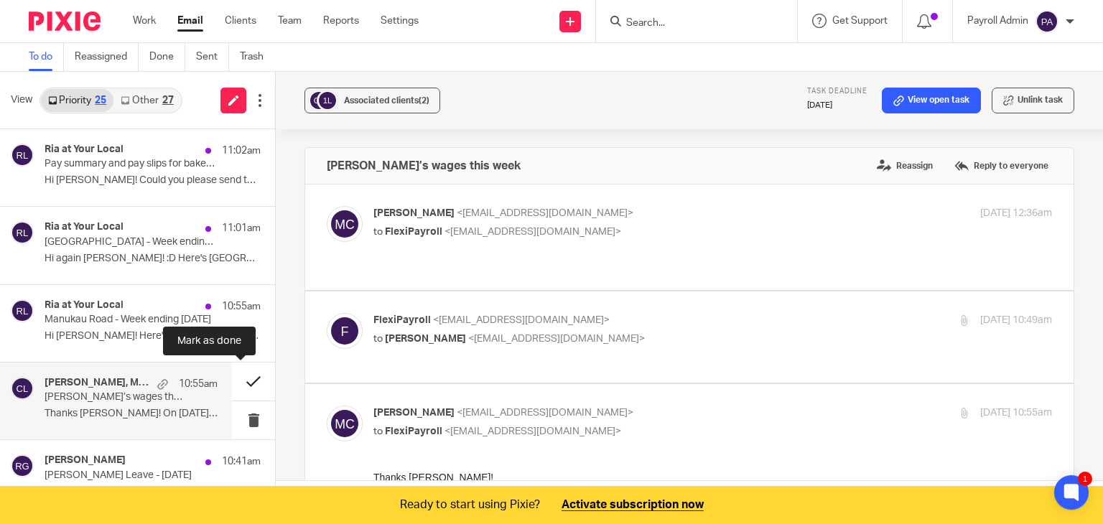
click at [240, 378] on button at bounding box center [253, 382] width 43 height 38
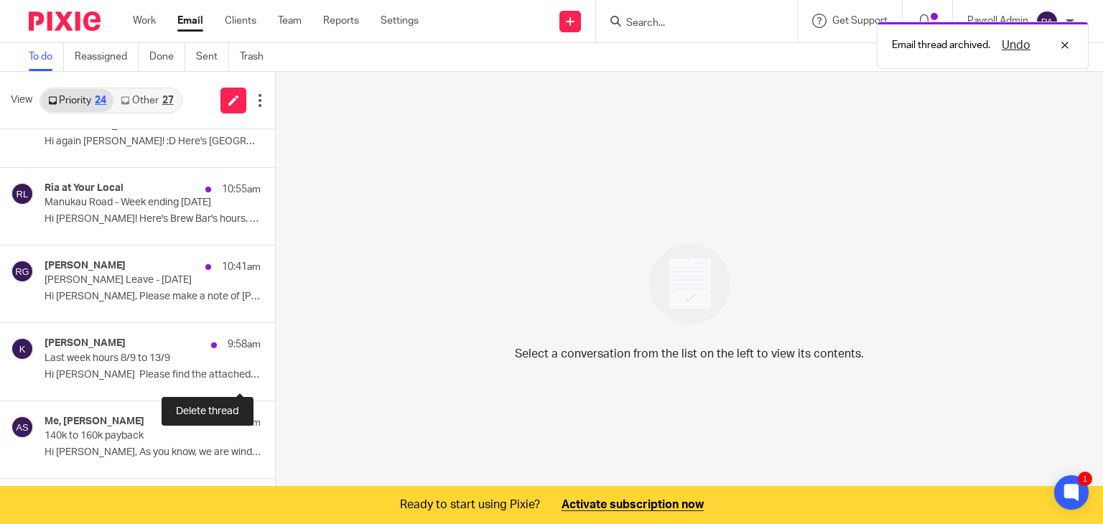
scroll to position [189, 0]
